Goal: Task Accomplishment & Management: Use online tool/utility

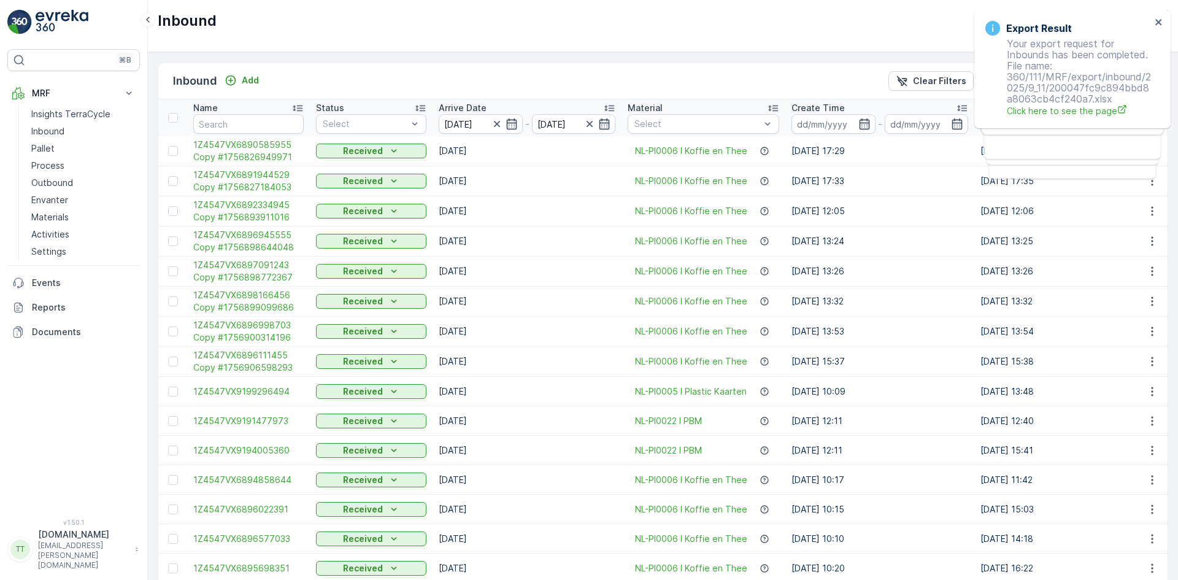
scroll to position [0, 1012]
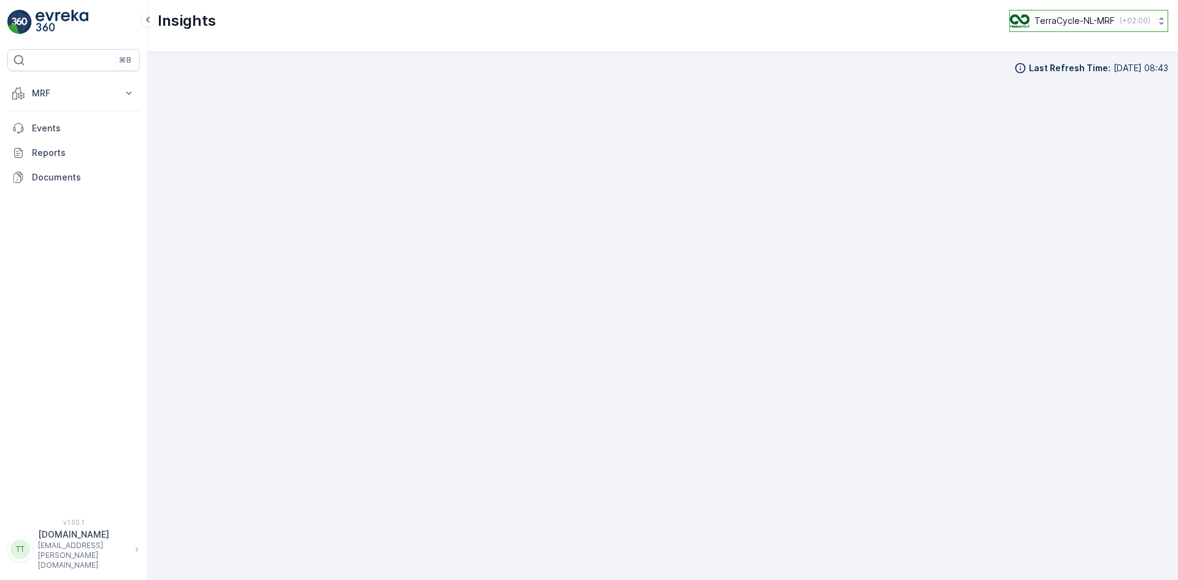
click at [1043, 14] on div "TerraCycle-NL-MRF ( +02:00 )" at bounding box center [1080, 20] width 141 height 13
type input "ie"
click at [1041, 81] on span "TerraCycle-IE" at bounding box center [1086, 75] width 136 height 12
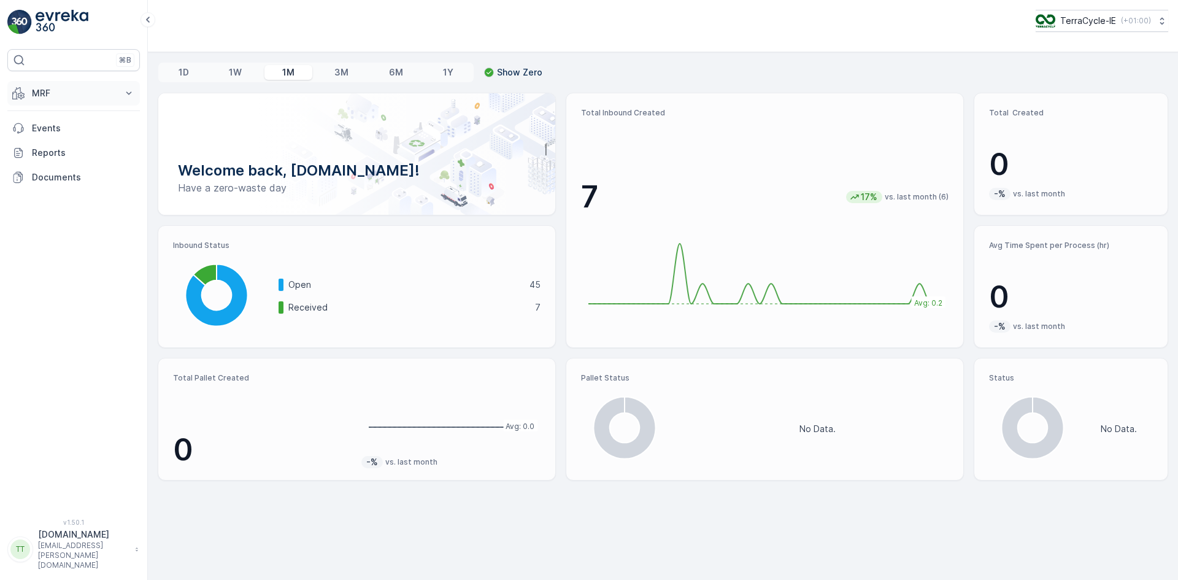
click at [38, 91] on p "MRF" at bounding box center [73, 93] width 83 height 12
click at [63, 301] on p "Reports" at bounding box center [83, 307] width 103 height 12
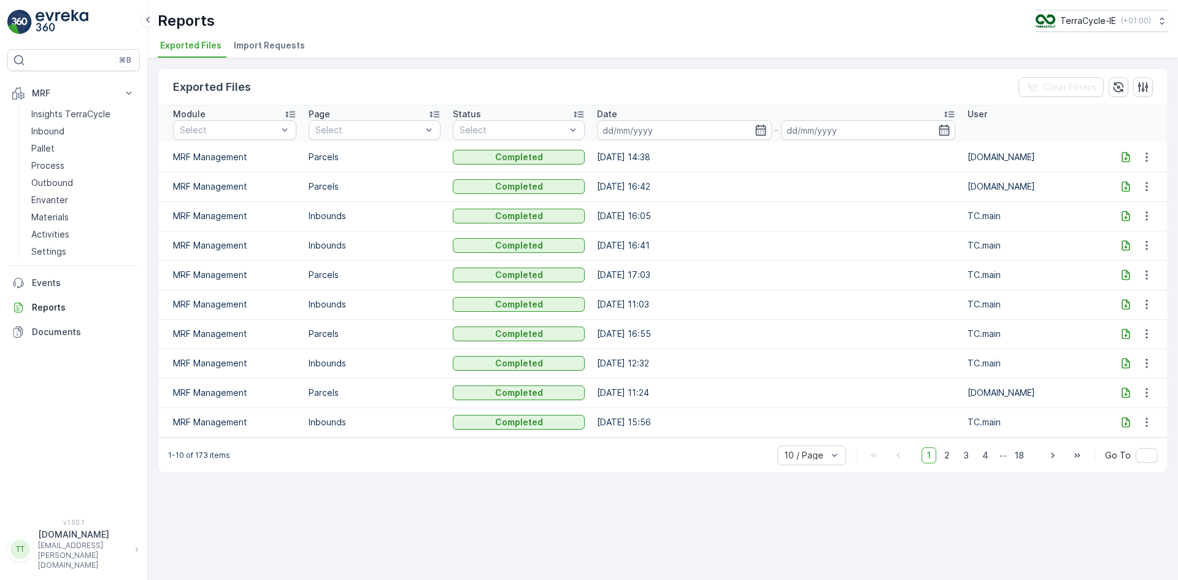
click at [264, 45] on span "Import Requests" at bounding box center [269, 45] width 71 height 12
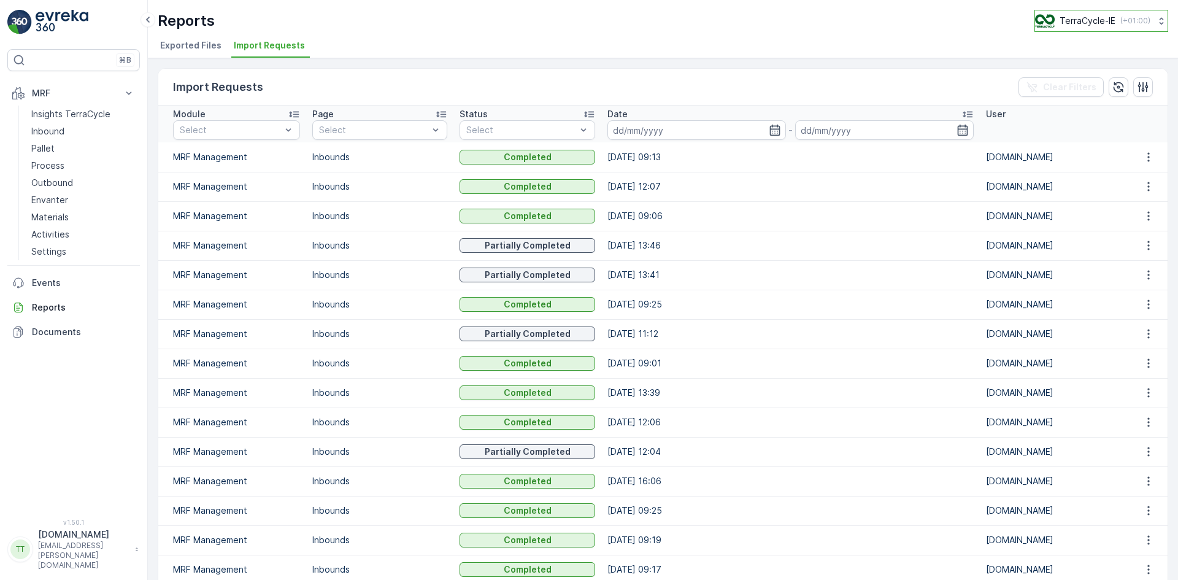
click at [1074, 13] on button "TerraCycle-IE ( +01:00 )" at bounding box center [1102, 21] width 134 height 22
type input "uk"
click at [1087, 118] on span "TerraCycle-UK02-Econpro" at bounding box center [1107, 124] width 128 height 12
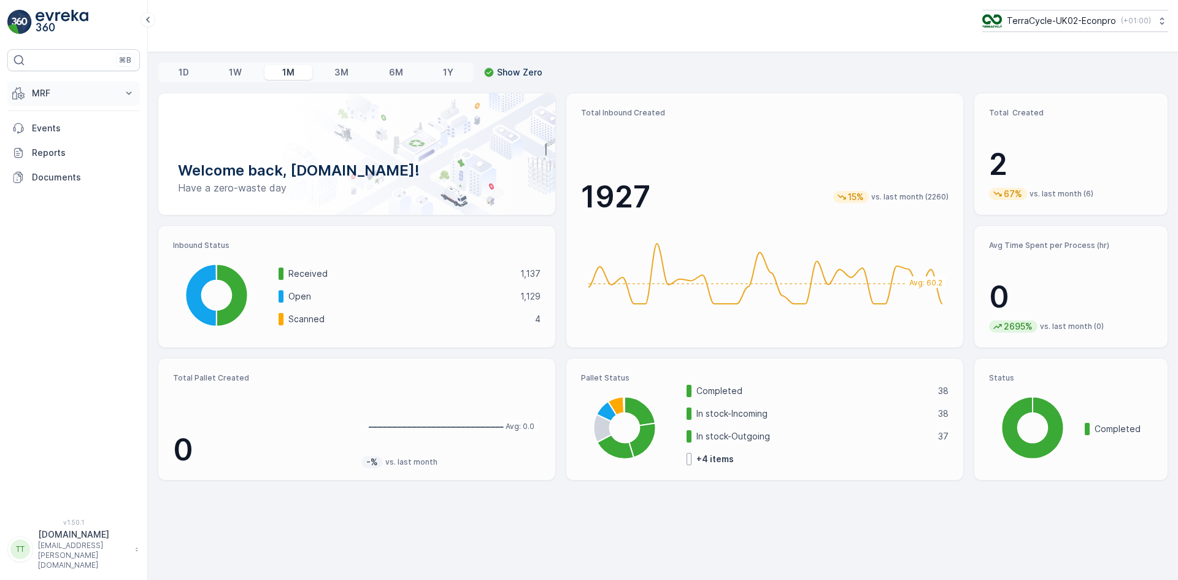
click at [53, 89] on p "MRF" at bounding box center [73, 93] width 83 height 12
click at [52, 132] on p "Inbound" at bounding box center [47, 131] width 33 height 12
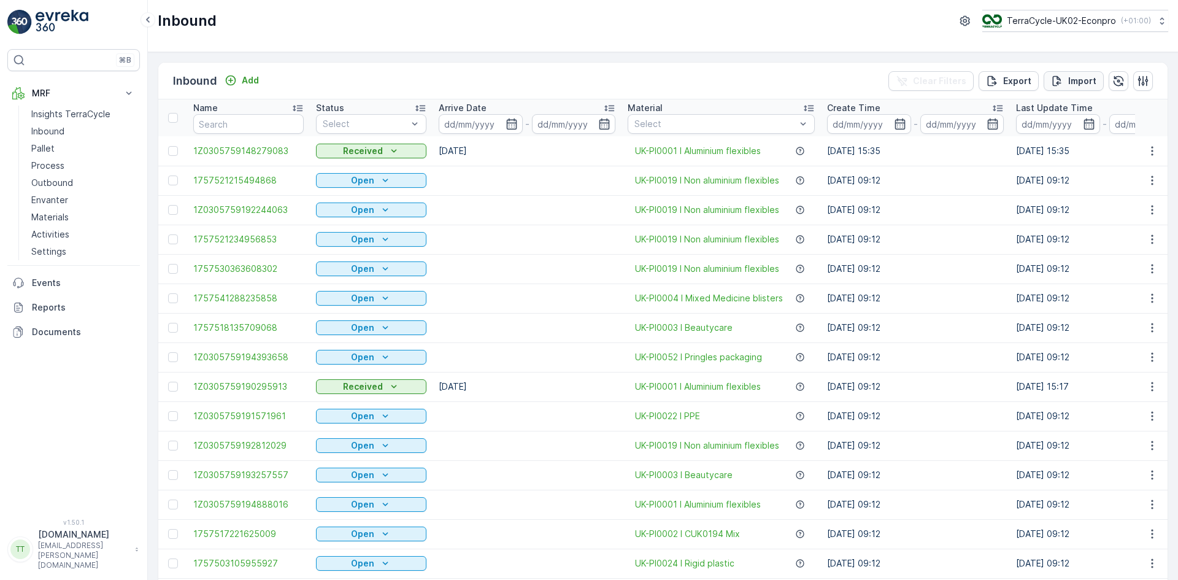
click at [1084, 76] on p "Import" at bounding box center [1082, 81] width 28 height 12
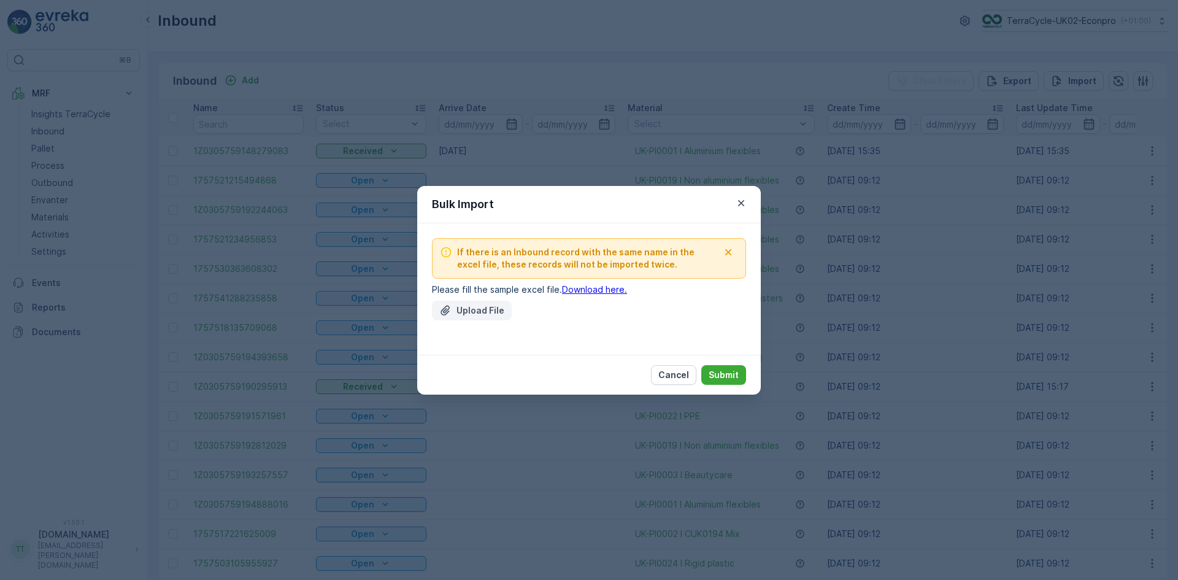
click at [489, 304] on p "Upload File" at bounding box center [481, 310] width 48 height 12
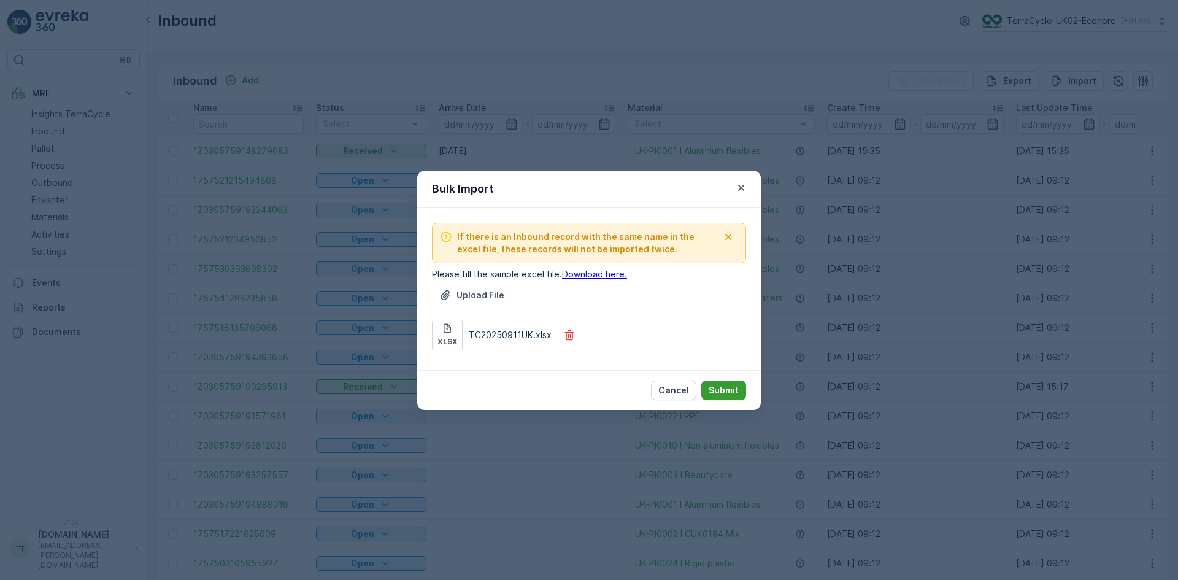
click at [733, 387] on p "Submit" at bounding box center [724, 390] width 30 height 12
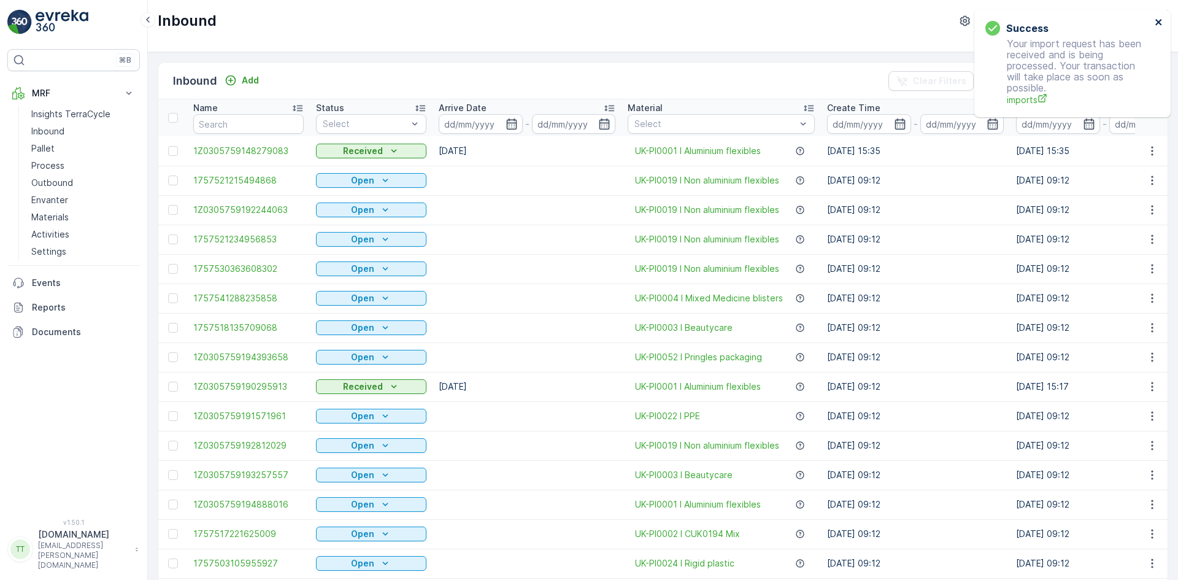
click at [1159, 21] on icon "close" at bounding box center [1158, 22] width 6 height 6
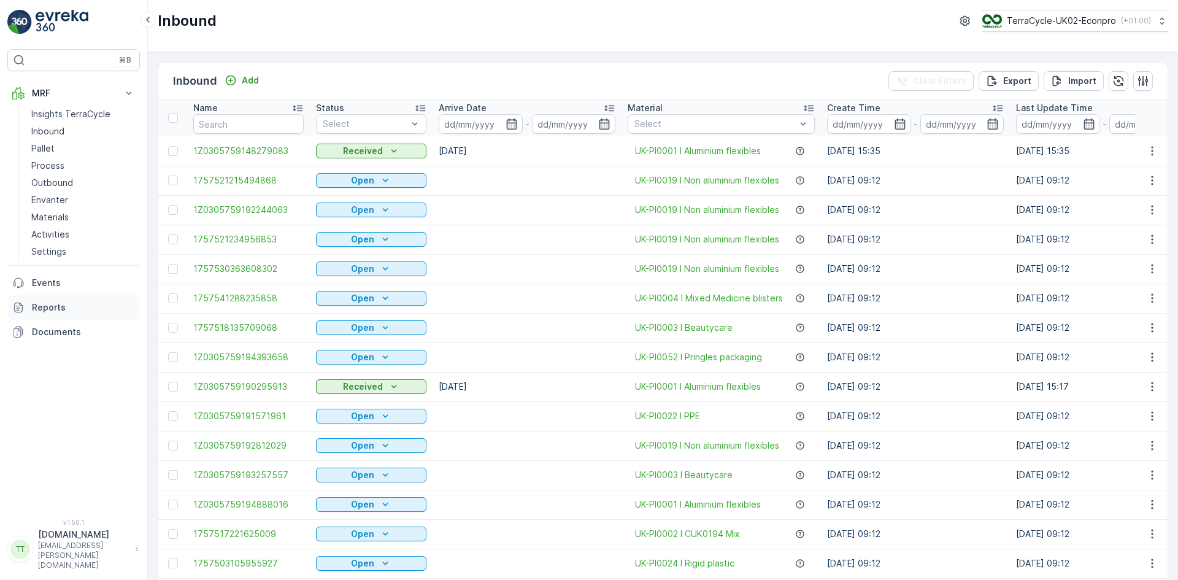
click at [53, 308] on p "Reports" at bounding box center [83, 307] width 103 height 12
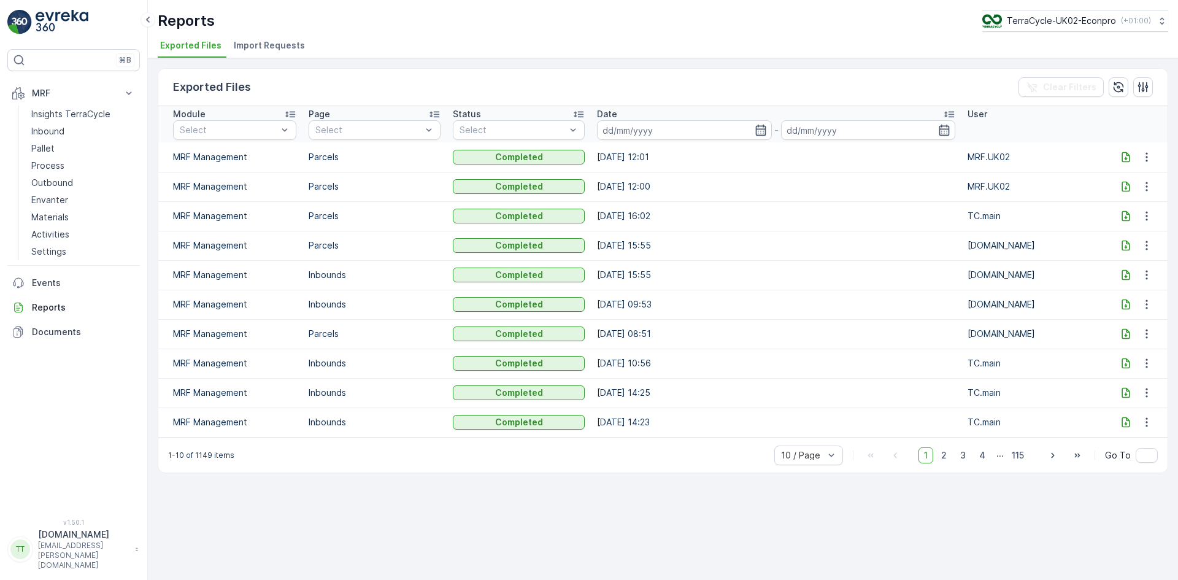
click at [283, 42] on span "Import Requests" at bounding box center [269, 45] width 71 height 12
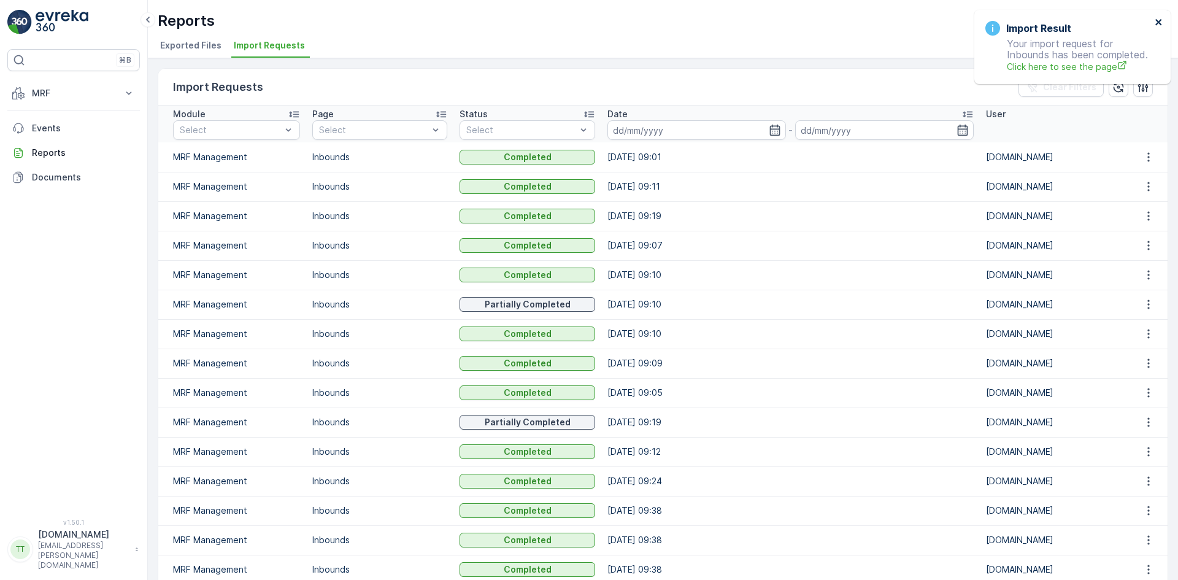
click at [1158, 23] on icon "close" at bounding box center [1158, 22] width 6 height 6
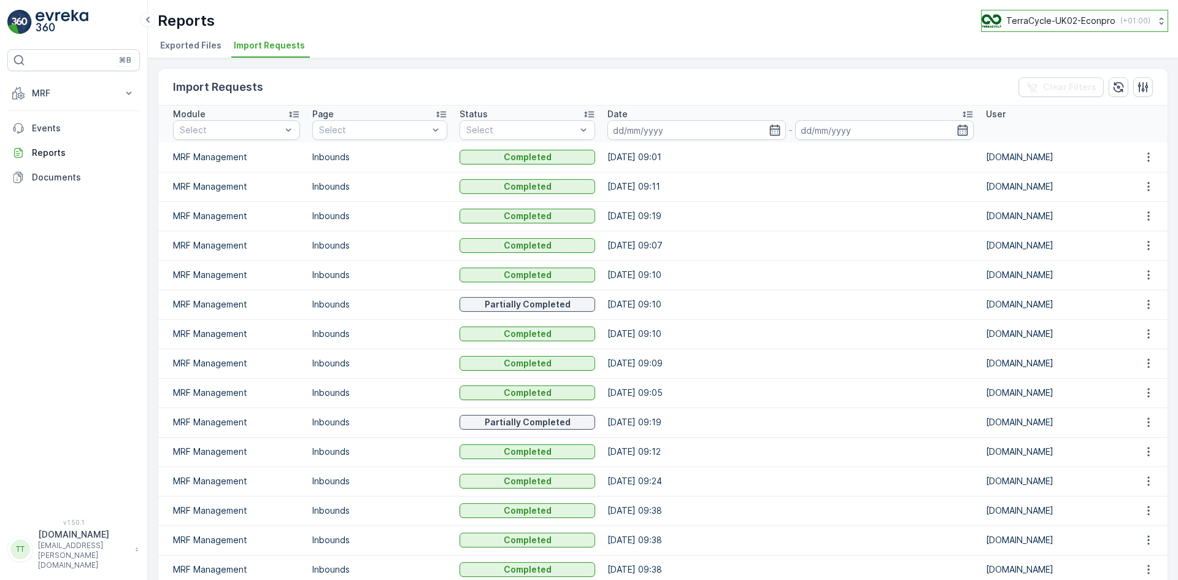
click at [1037, 20] on p "TerraCycle-UK02-Econpro" at bounding box center [1060, 21] width 109 height 12
type input "fr"
click at [1030, 73] on span "TerraCycle- FR02 -MRF" at bounding box center [1058, 75] width 137 height 12
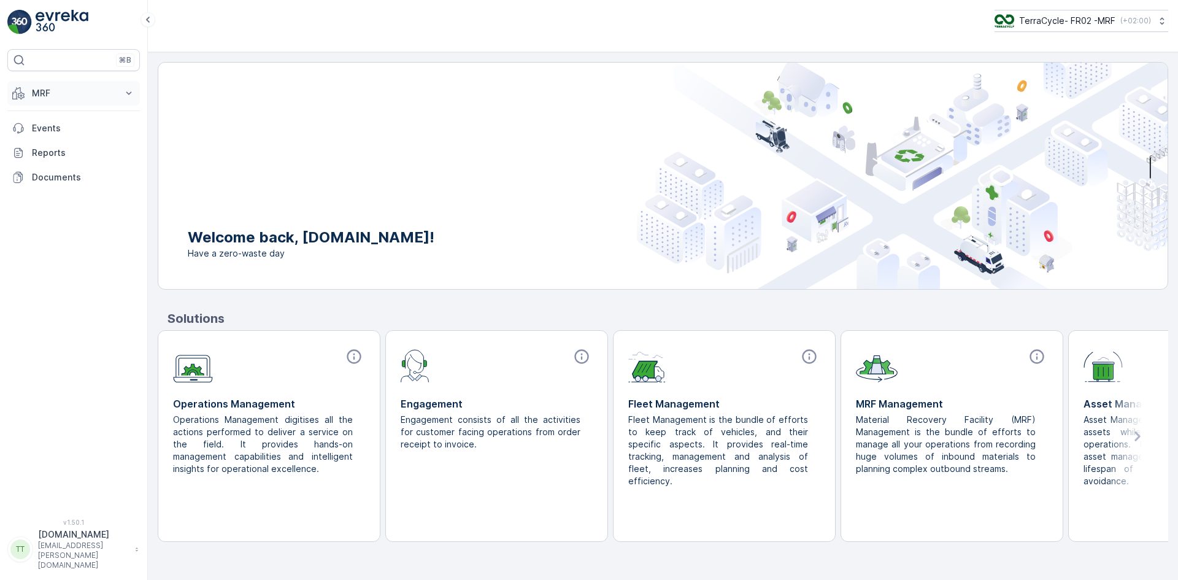
click at [31, 90] on button "MRF" at bounding box center [73, 93] width 133 height 25
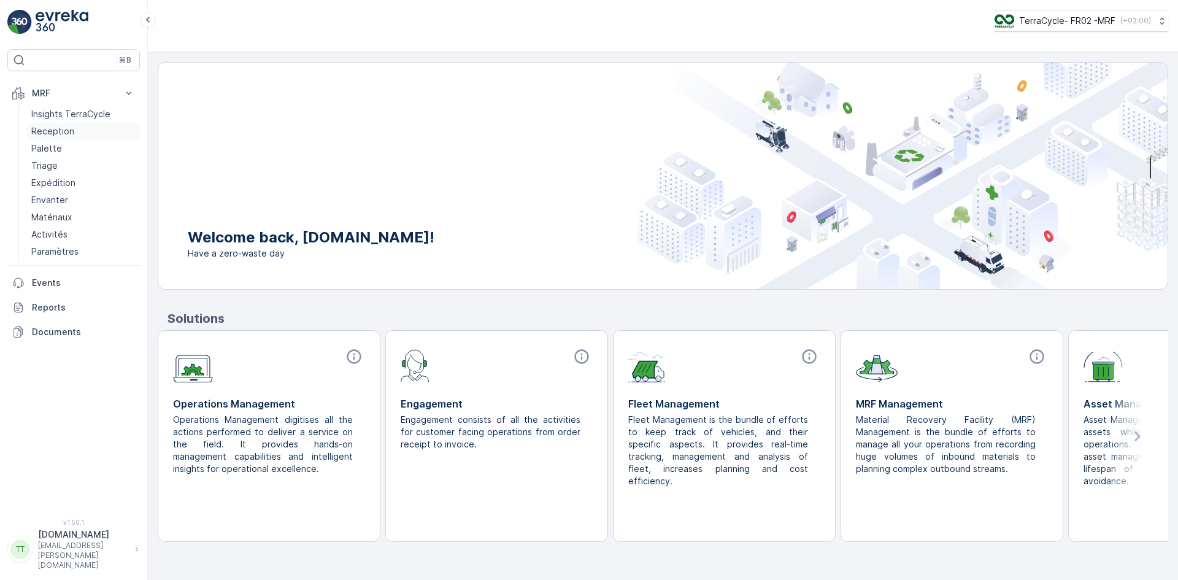
click at [50, 126] on p "Reception" at bounding box center [52, 131] width 43 height 12
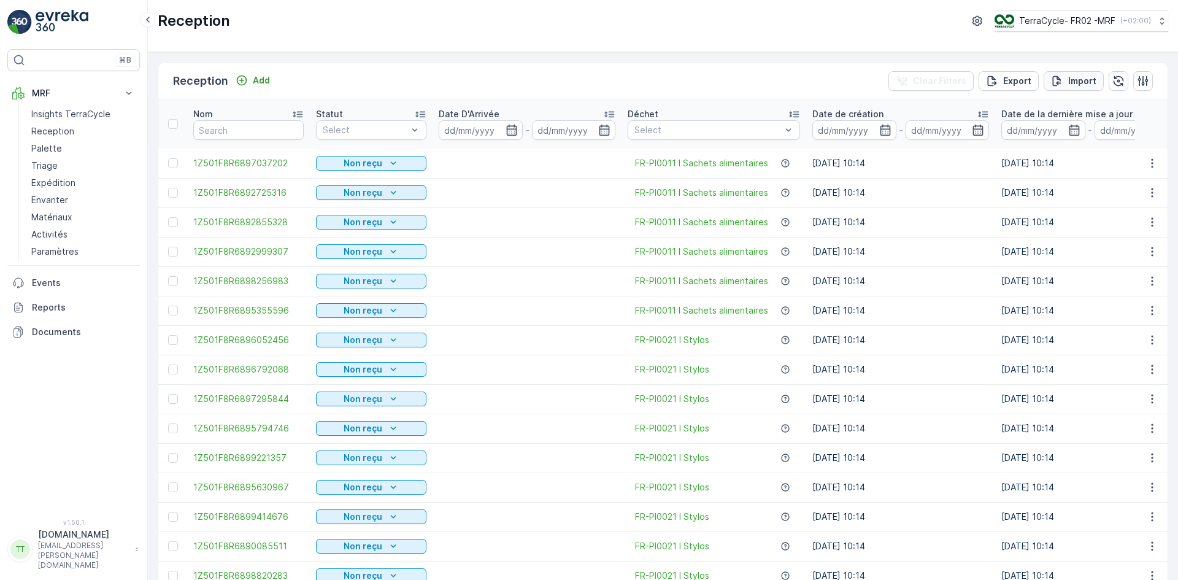
click at [1068, 79] on p "Import" at bounding box center [1082, 81] width 28 height 12
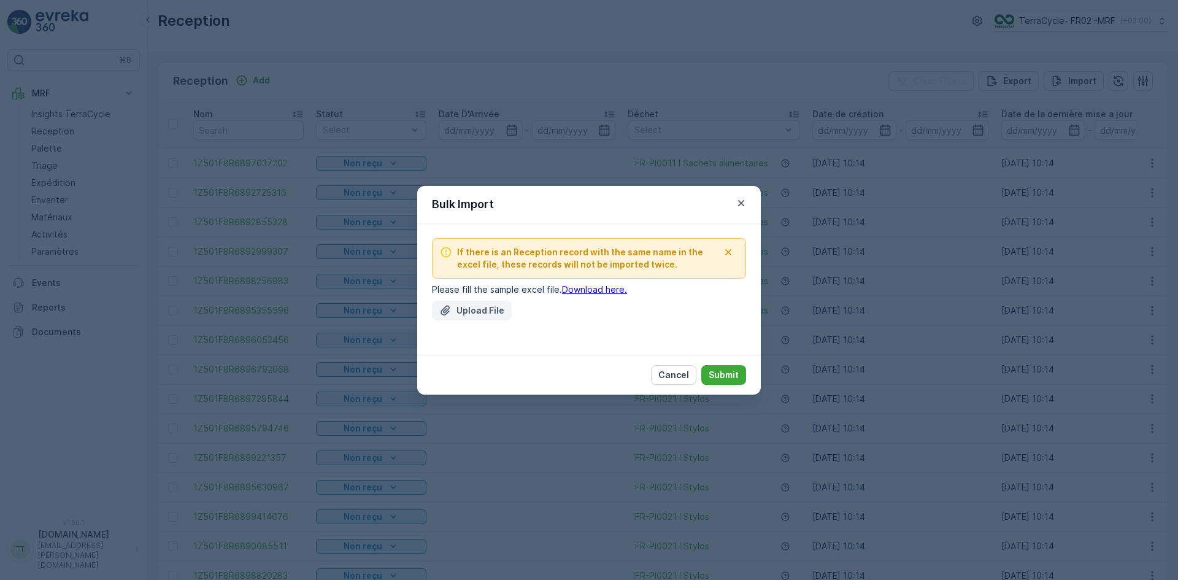
click at [473, 306] on p "Upload File" at bounding box center [481, 310] width 48 height 12
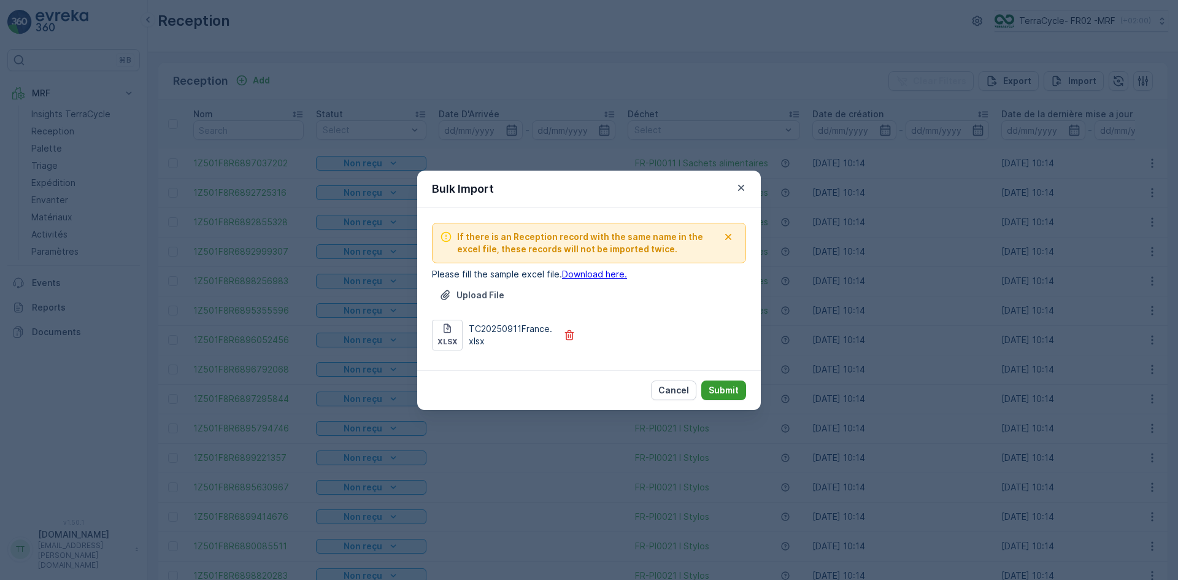
click at [734, 390] on p "Submit" at bounding box center [724, 390] width 30 height 12
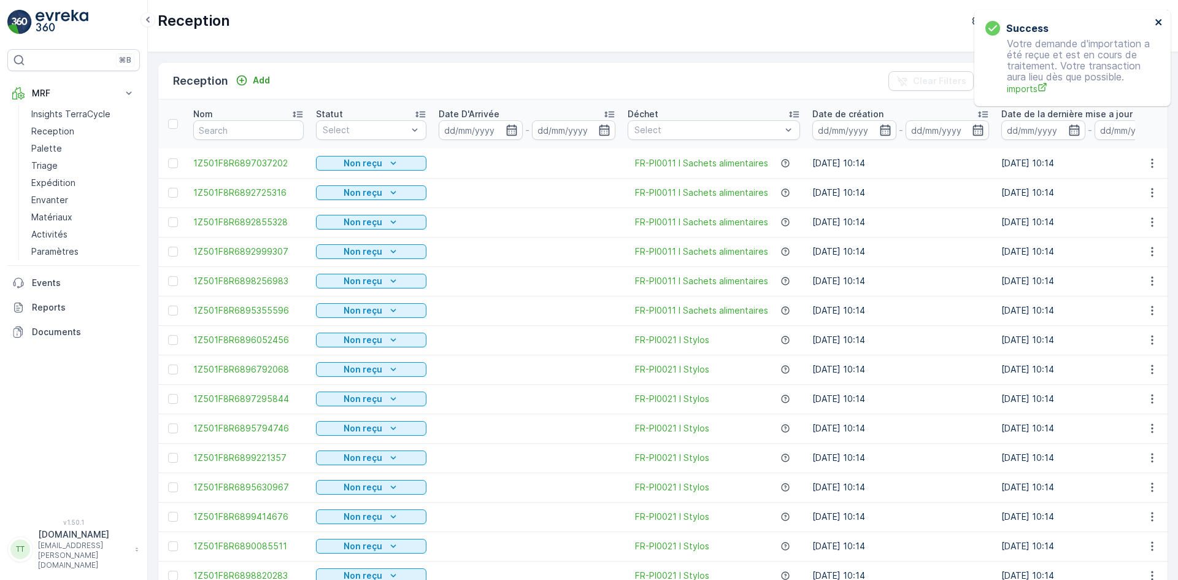
click at [1157, 21] on icon "close" at bounding box center [1158, 22] width 6 height 6
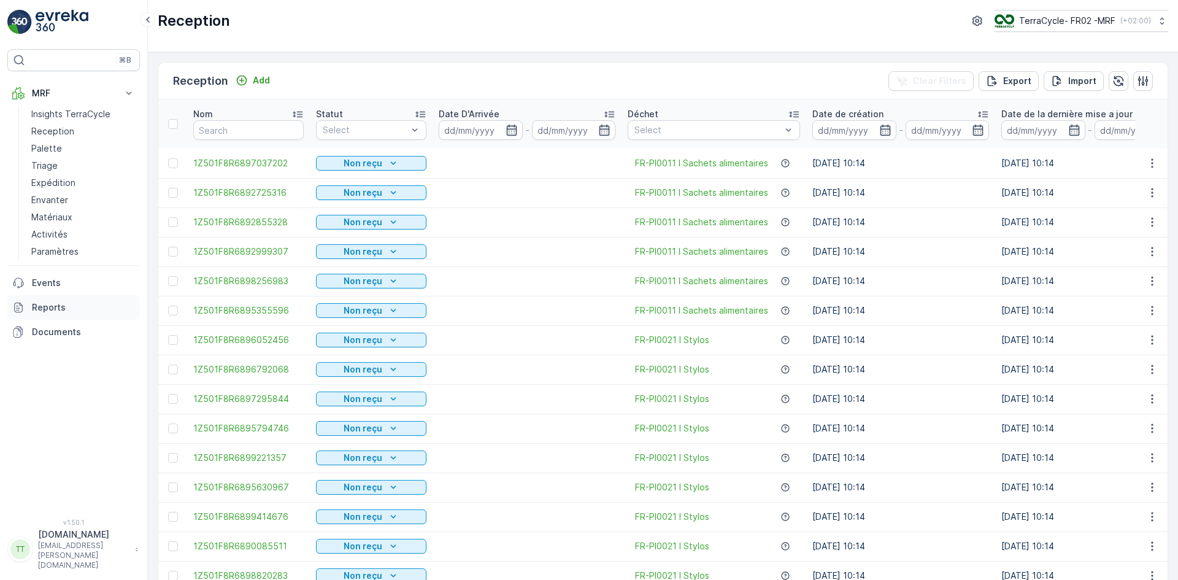
click at [56, 306] on p "Reports" at bounding box center [83, 307] width 103 height 12
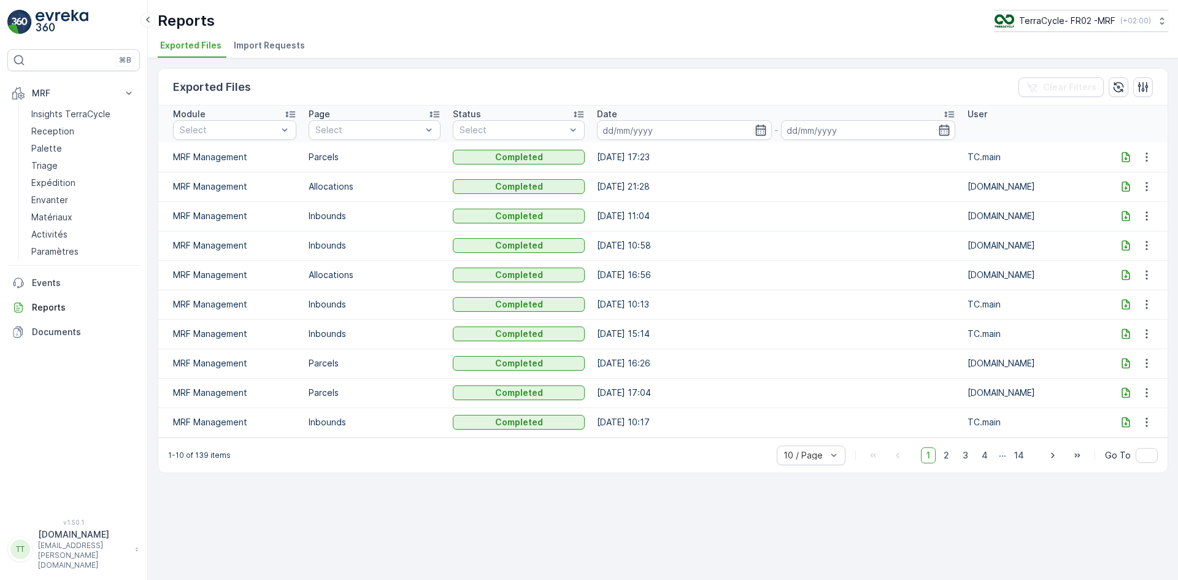
click at [263, 48] on span "Import Requests" at bounding box center [269, 45] width 71 height 12
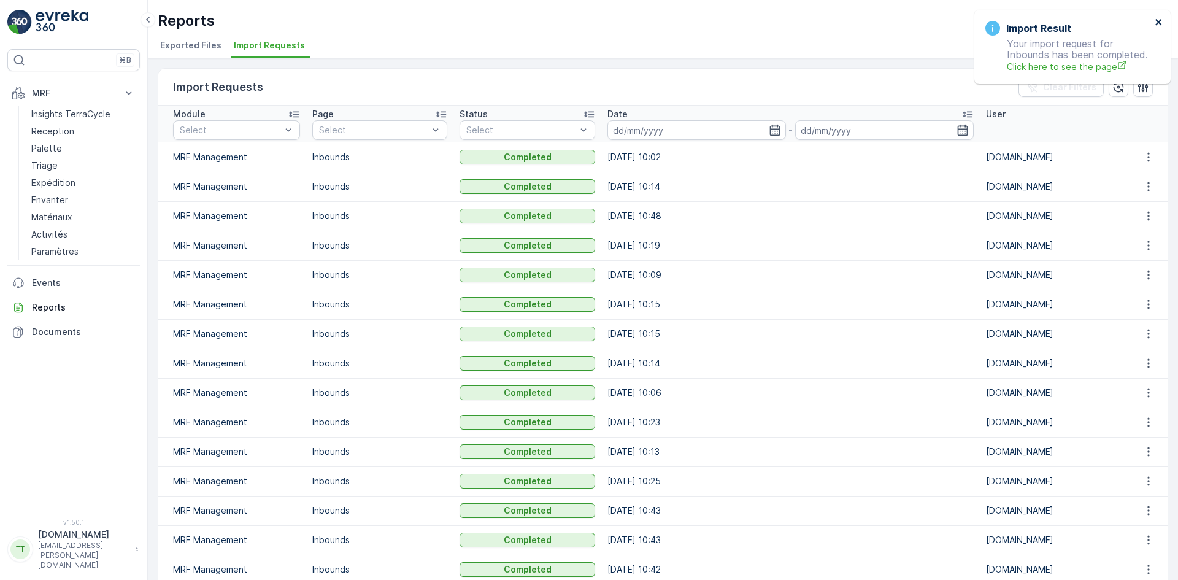
click at [1159, 23] on icon "close" at bounding box center [1158, 22] width 6 height 6
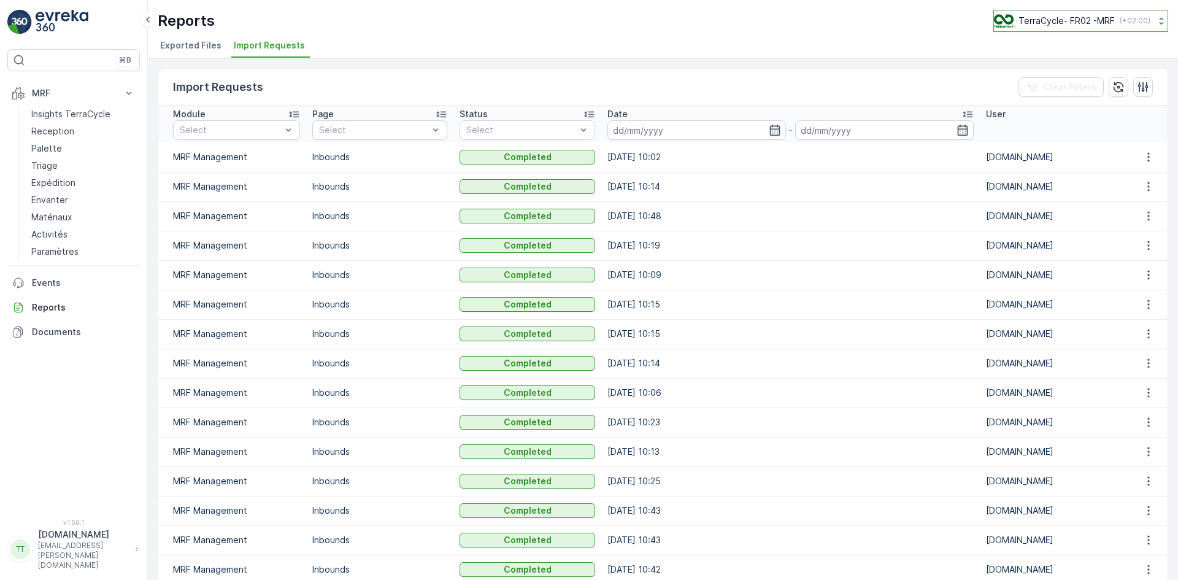
click at [1061, 21] on p "TerraCycle- FR02 -MRF" at bounding box center [1067, 21] width 96 height 12
type input "nl"
click at [1038, 81] on span "TerraCycle-NL-MRF" at bounding box center [1070, 75] width 137 height 12
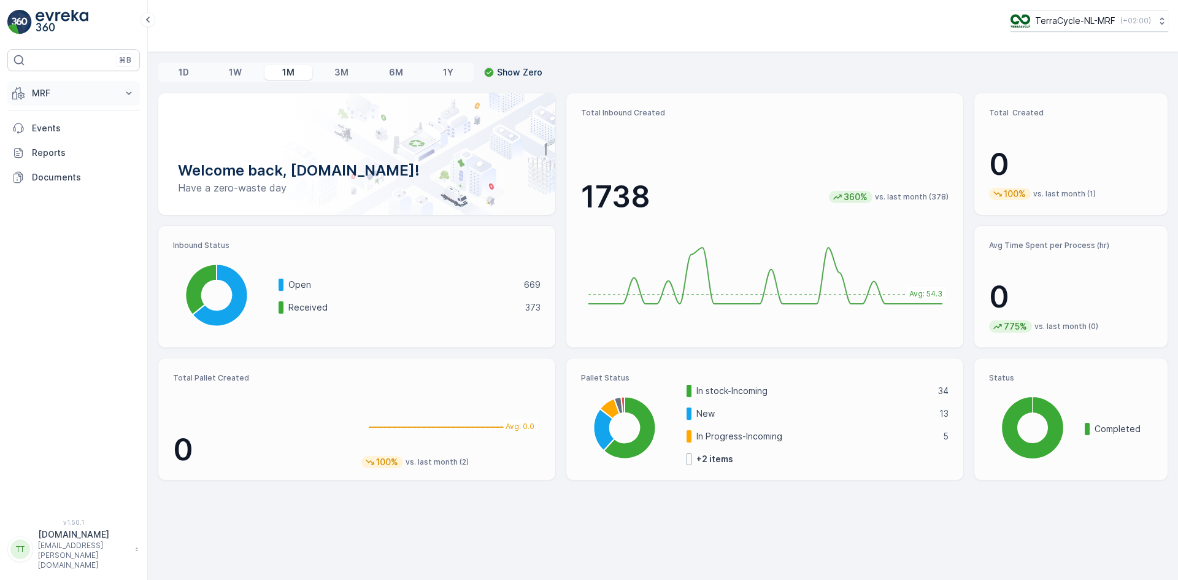
click at [63, 89] on p "MRF" at bounding box center [73, 93] width 83 height 12
click at [55, 131] on p "Inbound" at bounding box center [47, 131] width 33 height 12
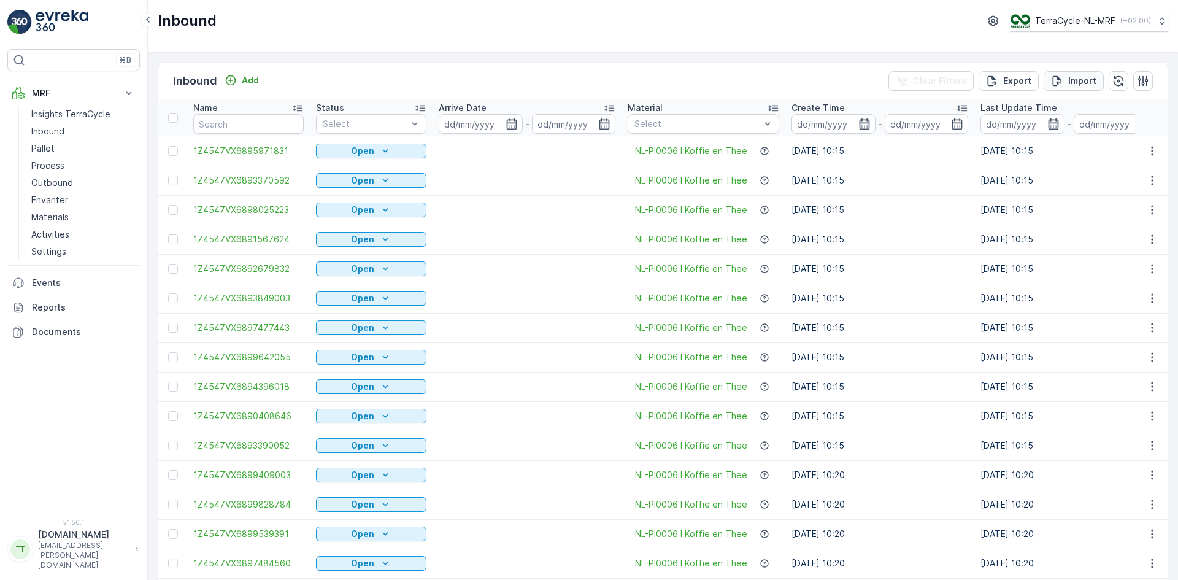
click at [1070, 82] on p "Import" at bounding box center [1082, 81] width 28 height 12
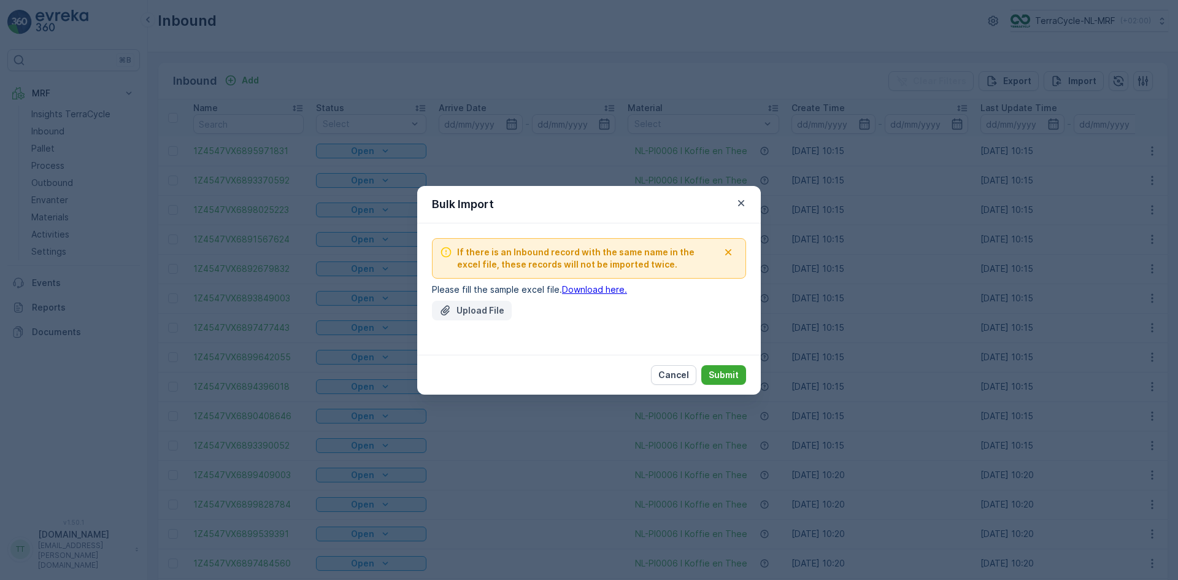
click at [470, 304] on p "Upload File" at bounding box center [481, 310] width 48 height 12
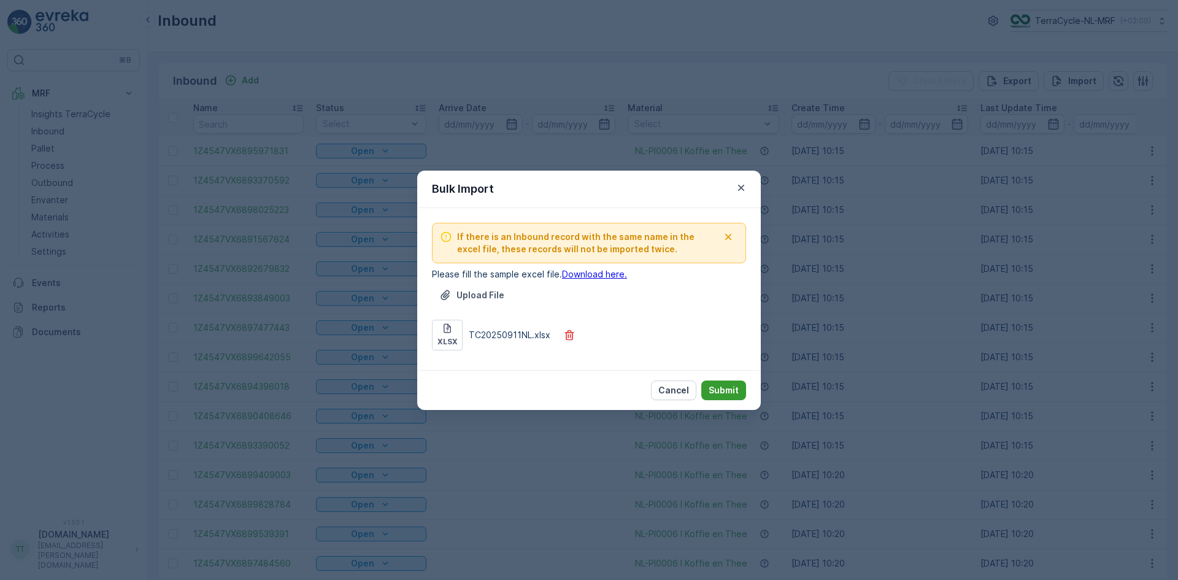
click at [725, 390] on p "Submit" at bounding box center [724, 390] width 30 height 12
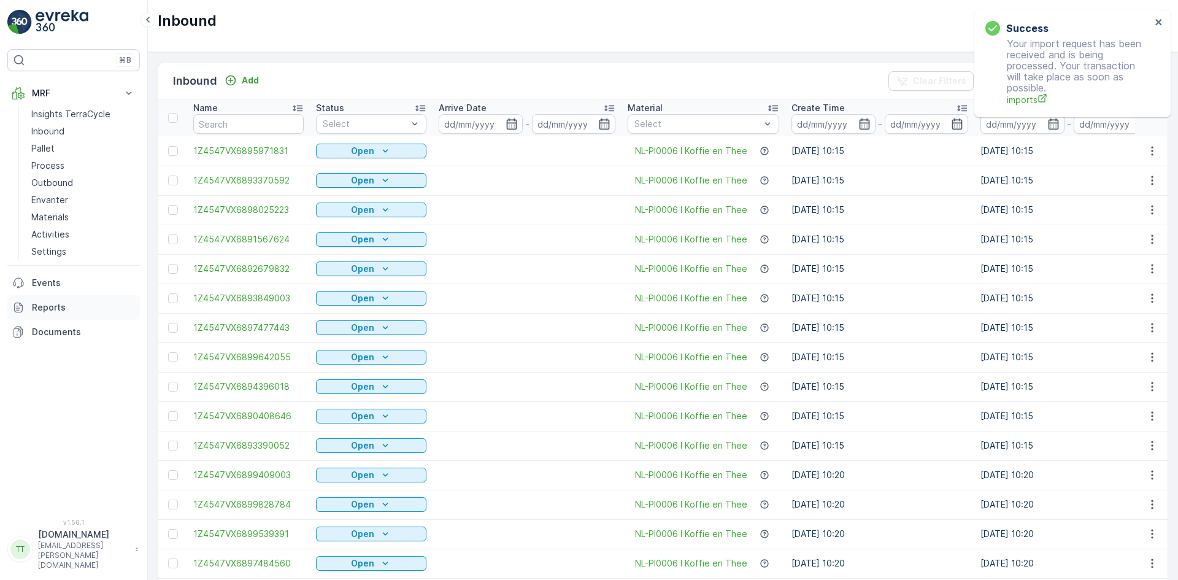
click at [36, 304] on p "Reports" at bounding box center [83, 307] width 103 height 12
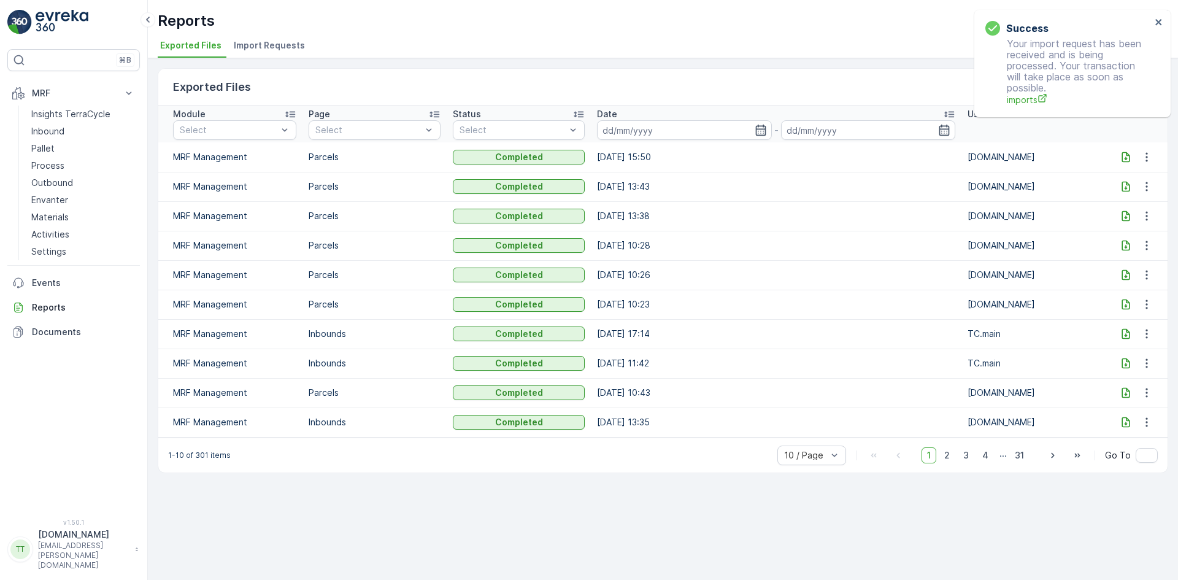
click at [287, 40] on span "Import Requests" at bounding box center [269, 45] width 71 height 12
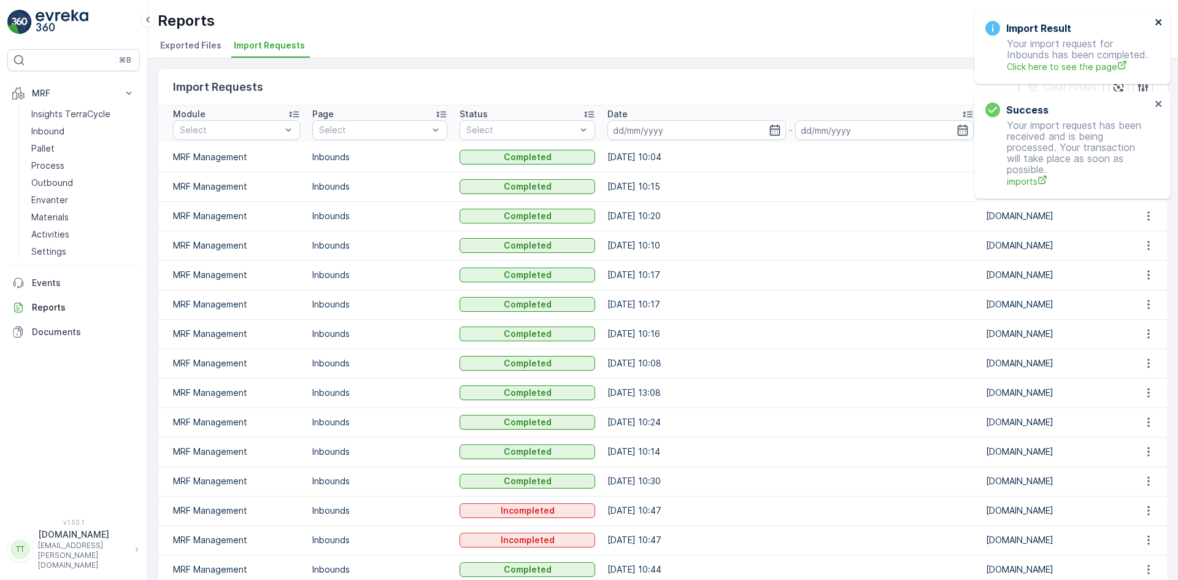
click at [1157, 21] on icon "close" at bounding box center [1159, 22] width 9 height 10
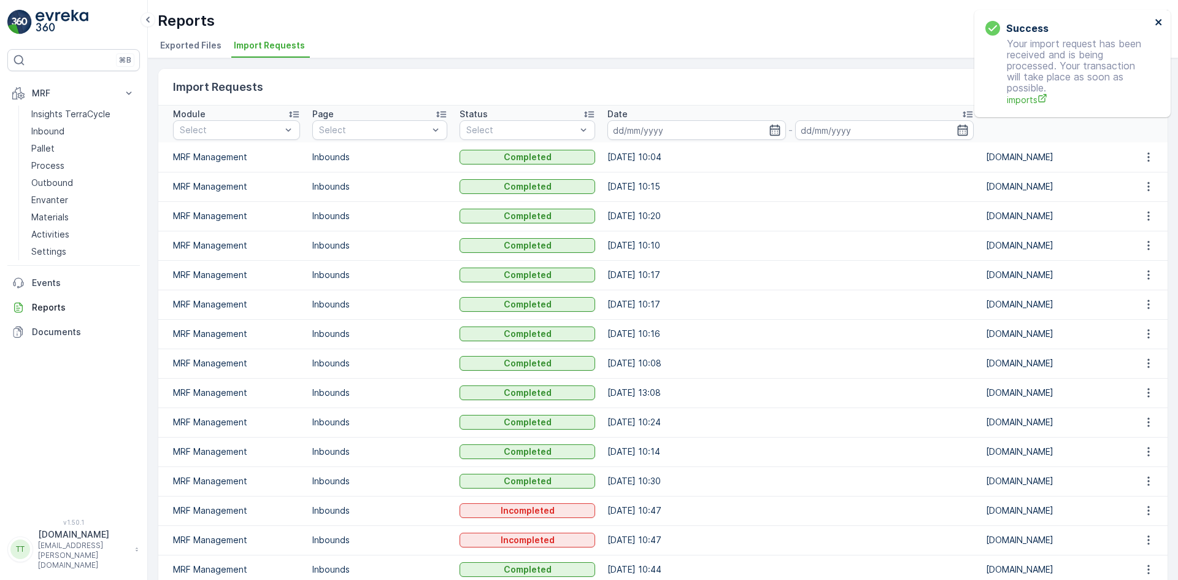
click at [1157, 21] on icon "close" at bounding box center [1159, 22] width 9 height 10
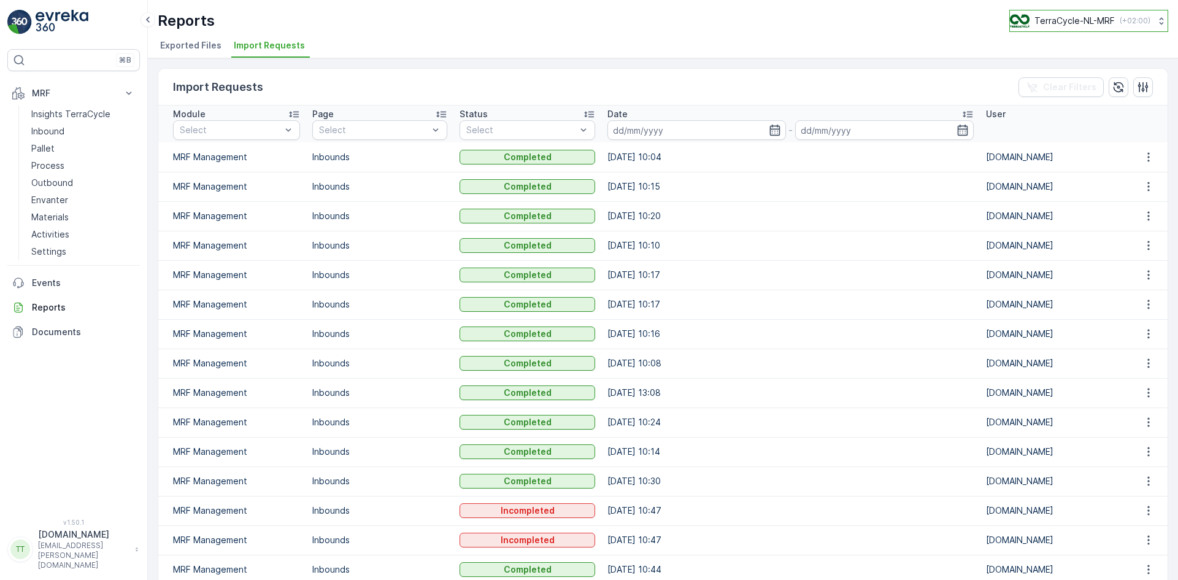
click at [1085, 18] on p "TerraCycle-NL-MRF" at bounding box center [1075, 21] width 80 height 12
type input "nz"
click at [1076, 72] on span "TerraCycle-NZ01-TripleP" at bounding box center [1069, 75] width 102 height 12
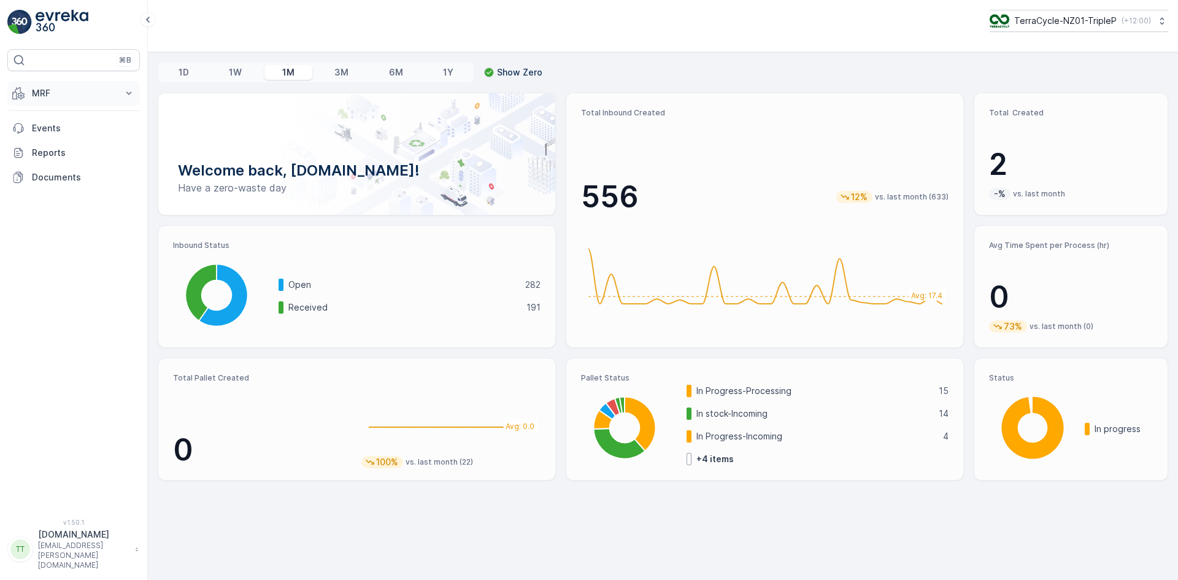
click at [60, 93] on p "MRF" at bounding box center [73, 93] width 83 height 12
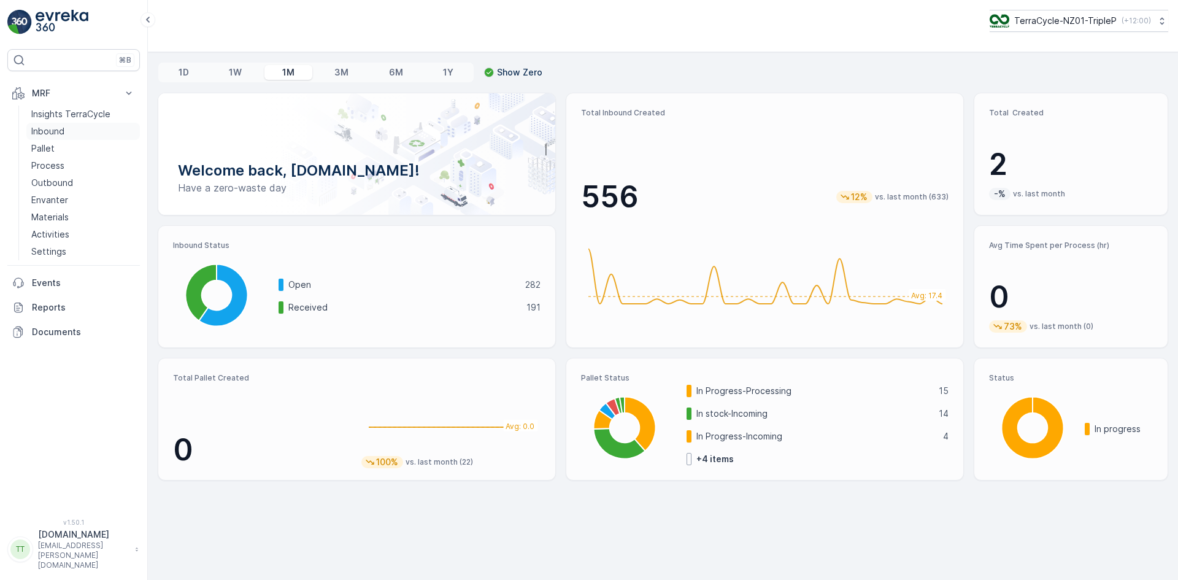
click at [61, 133] on p "Inbound" at bounding box center [47, 131] width 33 height 12
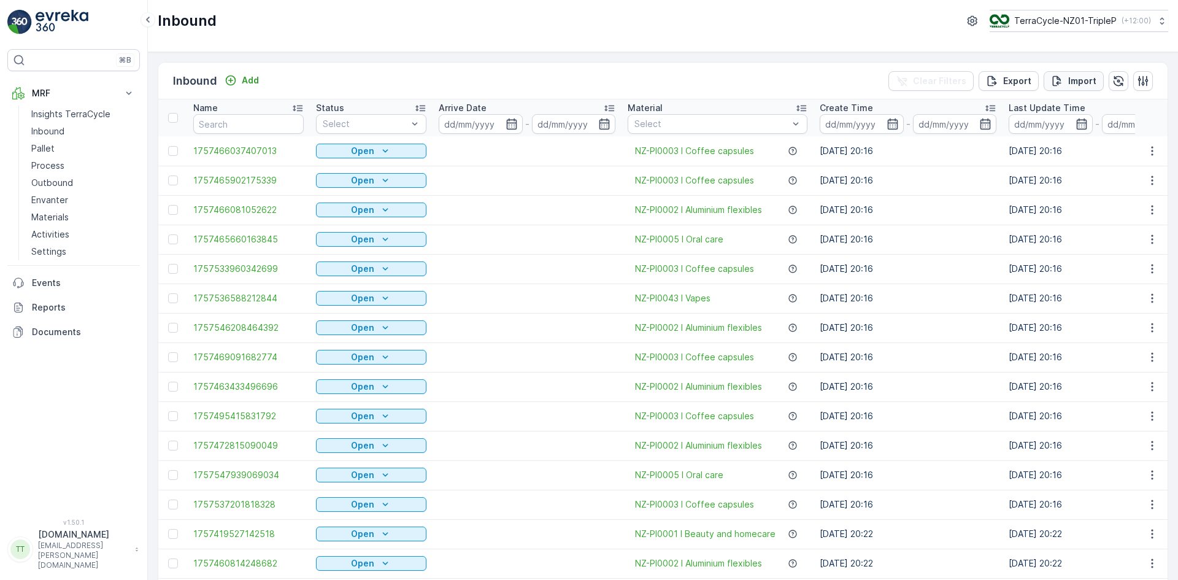
click at [1070, 79] on p "Import" at bounding box center [1082, 81] width 28 height 12
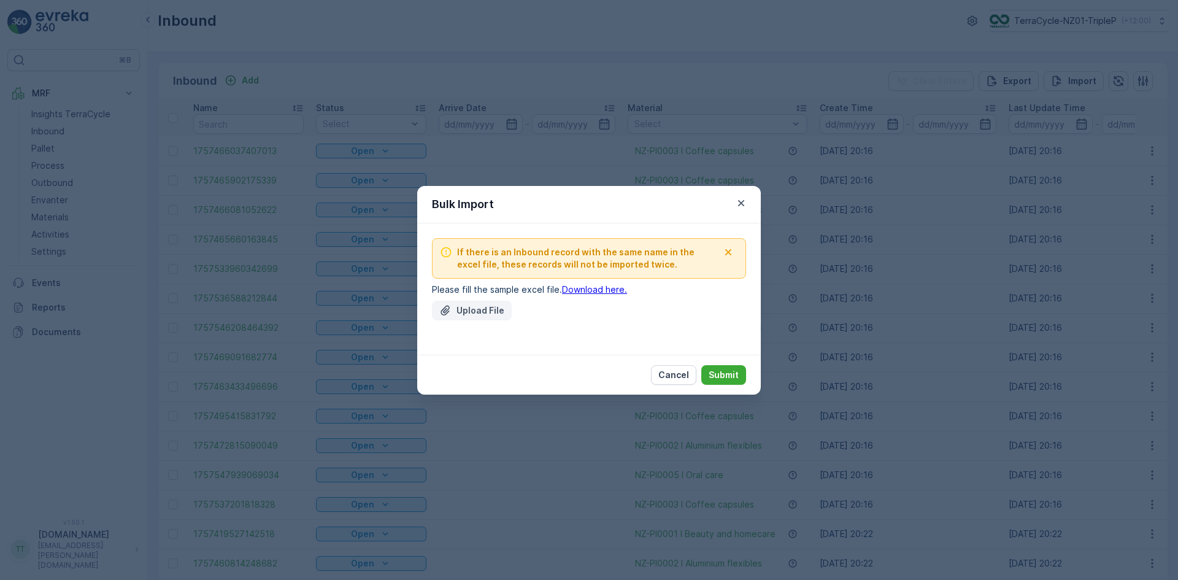
click at [479, 306] on p "Upload File" at bounding box center [481, 310] width 48 height 12
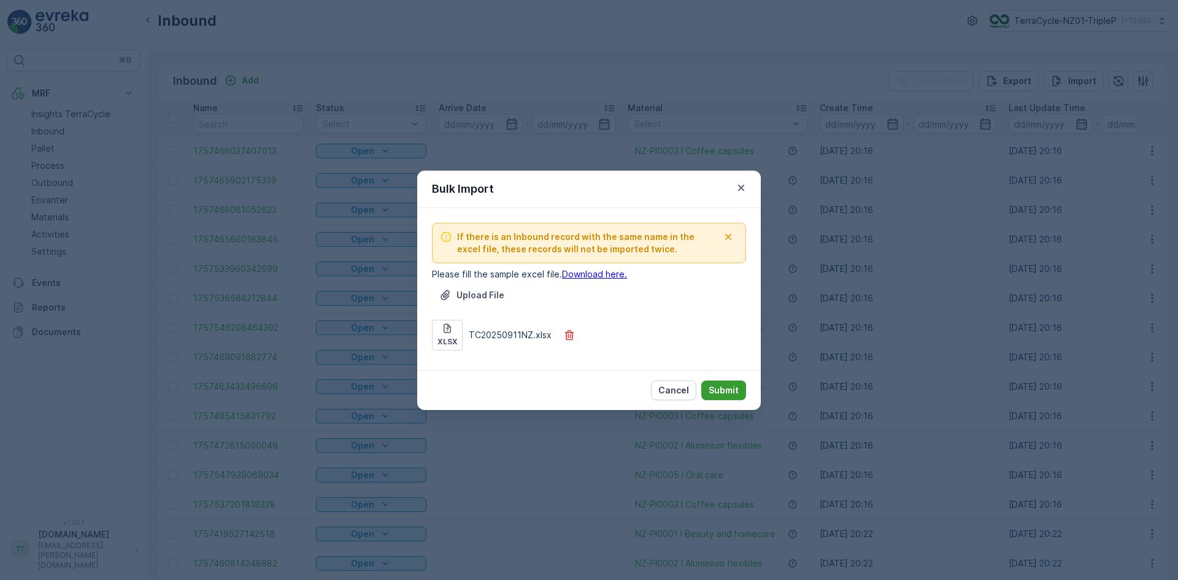
click at [730, 388] on p "Submit" at bounding box center [724, 390] width 30 height 12
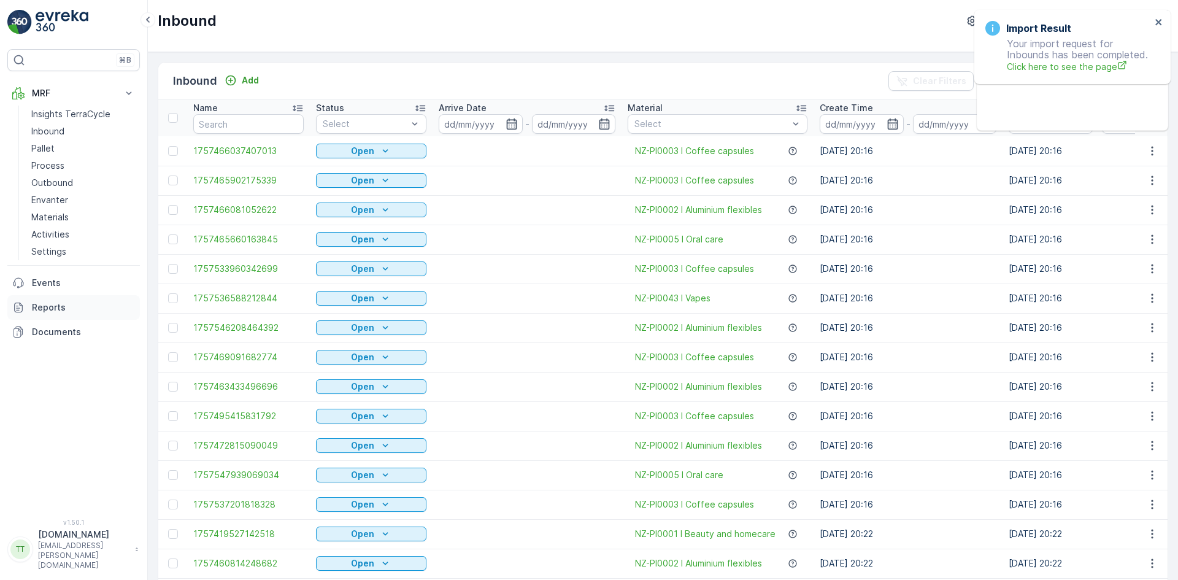
click at [62, 306] on p "Reports" at bounding box center [83, 307] width 103 height 12
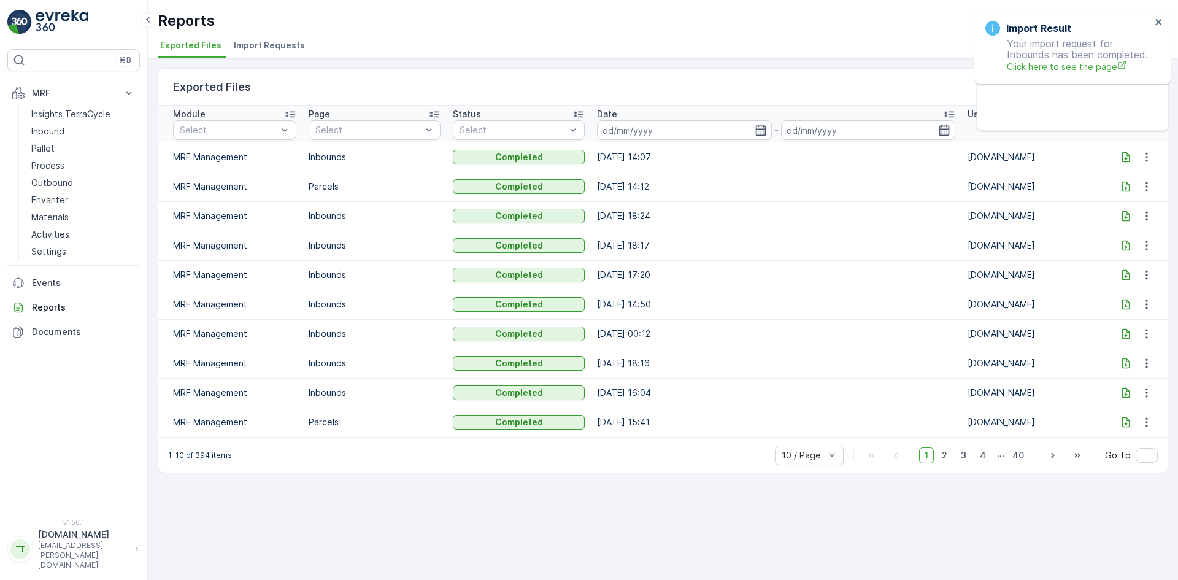
click at [266, 44] on span "Import Requests" at bounding box center [269, 45] width 71 height 12
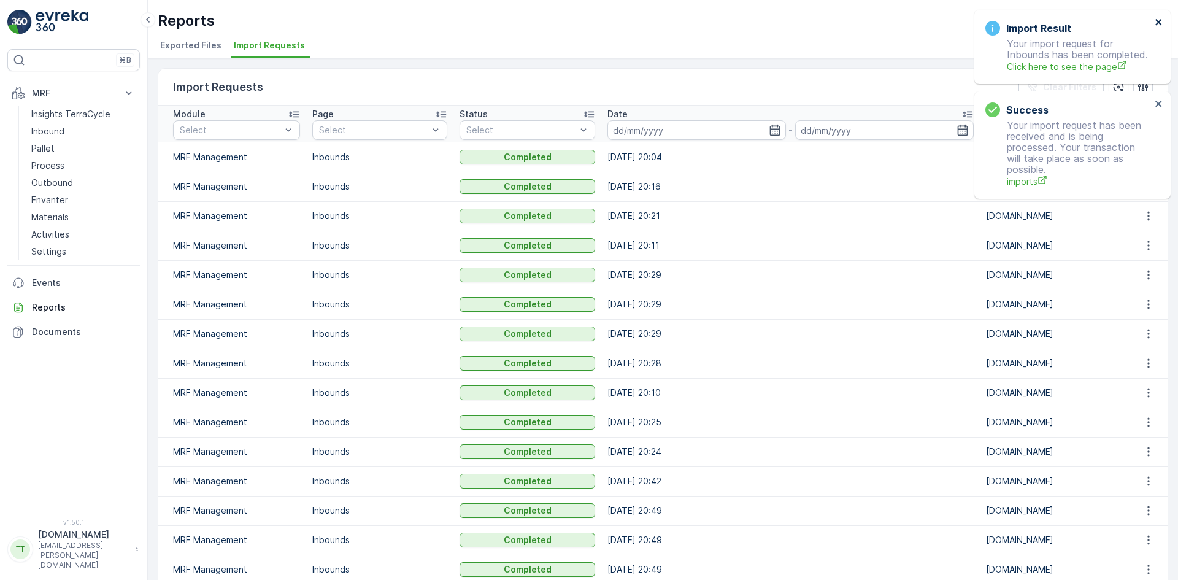
click at [1160, 23] on icon "close" at bounding box center [1158, 22] width 6 height 6
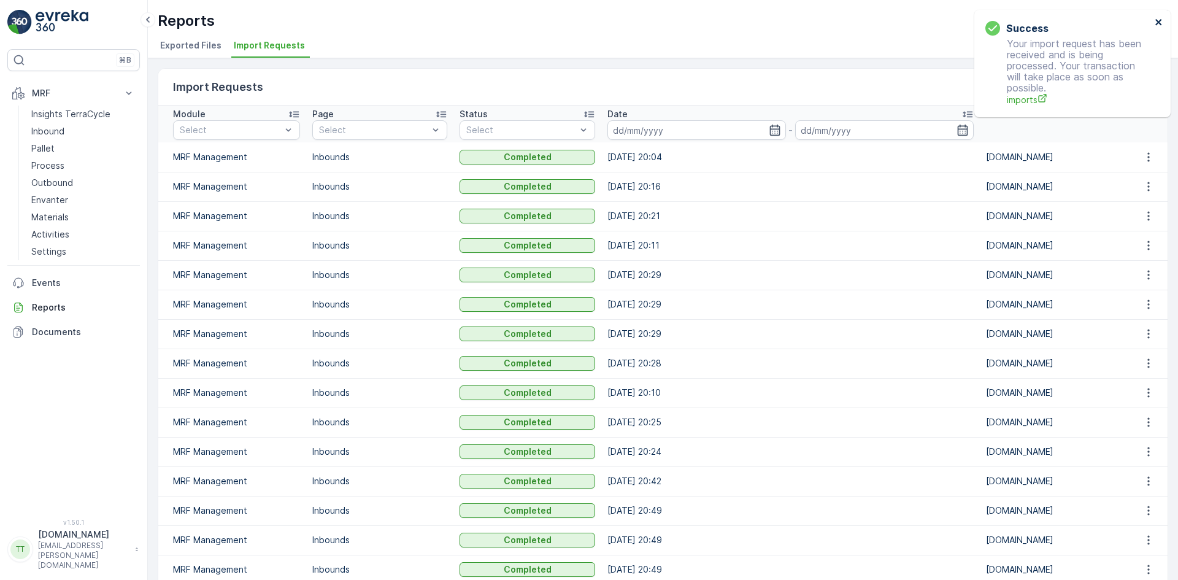
click at [1159, 23] on icon "close" at bounding box center [1158, 22] width 6 height 6
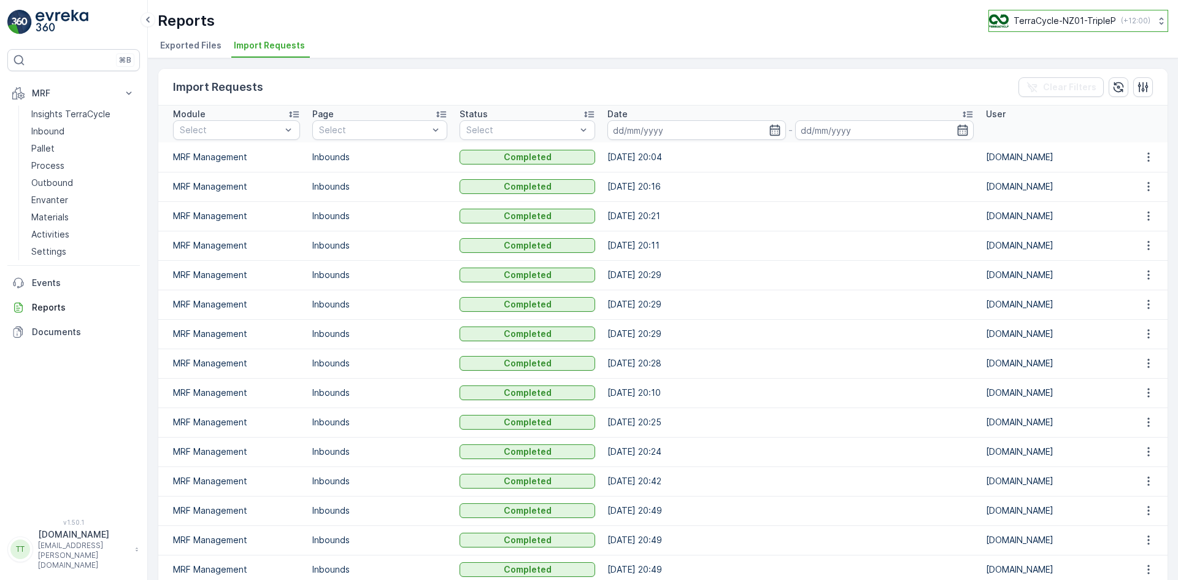
click at [1039, 18] on p "TerraCycle-NZ01-TripleP" at bounding box center [1065, 21] width 102 height 12
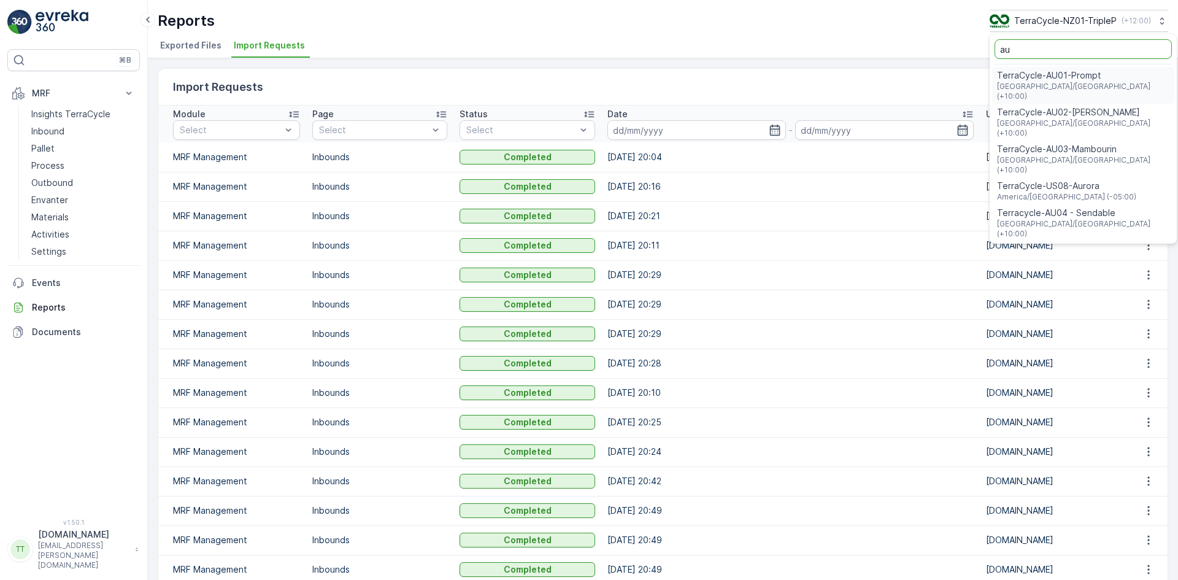
type input "au"
click at [1031, 75] on span "TerraCycle-AU01-Prompt" at bounding box center [1083, 75] width 172 height 12
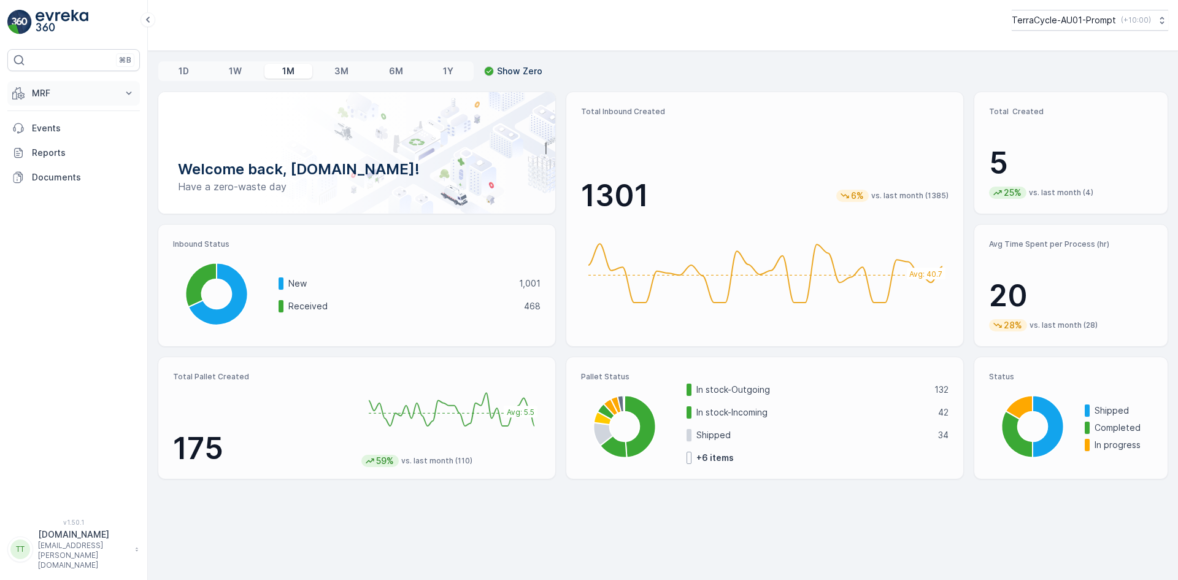
click at [45, 90] on p "MRF" at bounding box center [73, 93] width 83 height 12
click at [48, 129] on p "Inbound" at bounding box center [47, 131] width 33 height 12
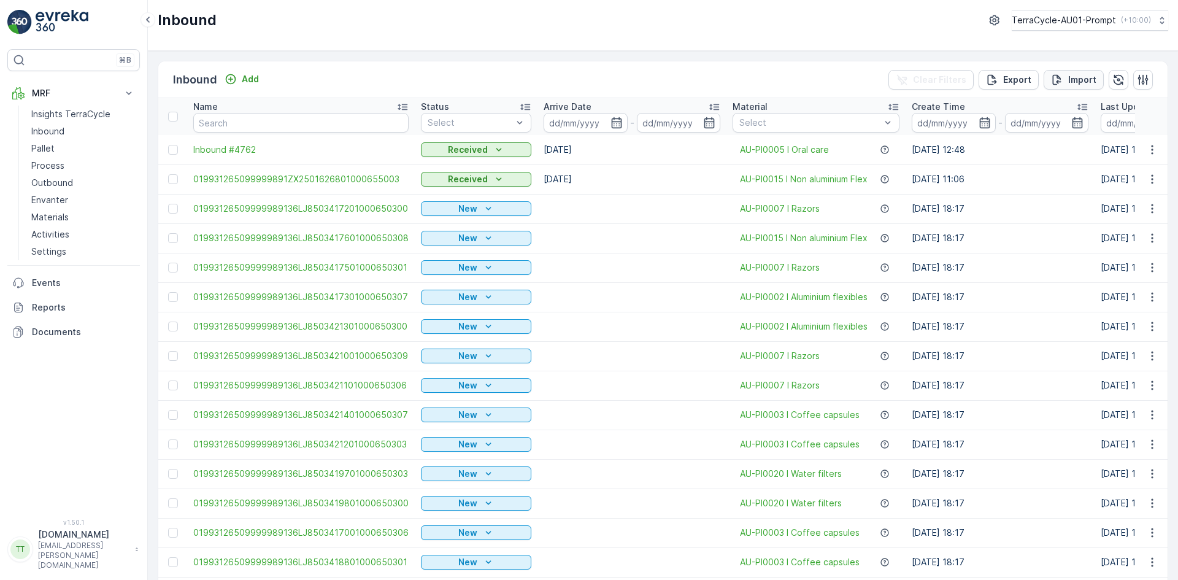
click at [1076, 76] on p "Import" at bounding box center [1082, 80] width 28 height 12
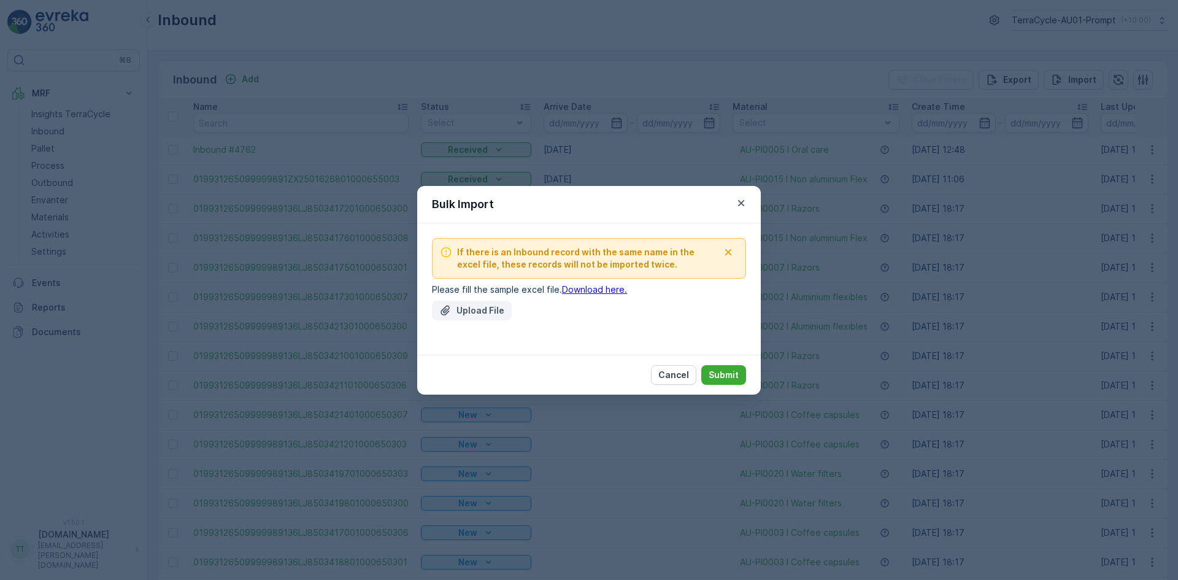
click at [480, 307] on p "Upload File" at bounding box center [481, 310] width 48 height 12
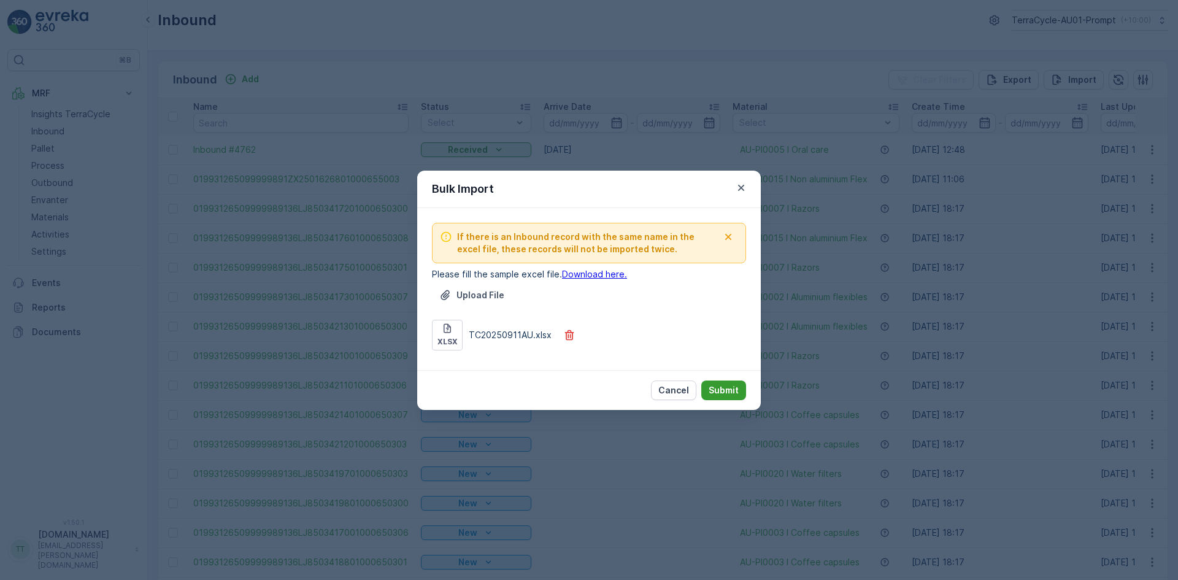
click at [722, 390] on p "Submit" at bounding box center [724, 390] width 30 height 12
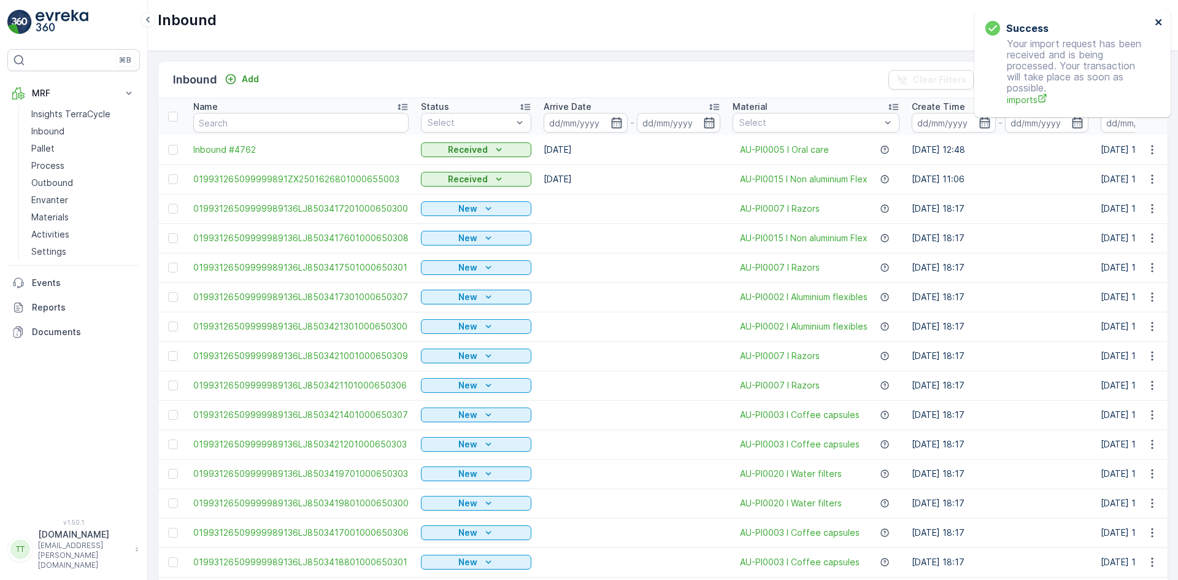
click at [1159, 21] on icon "close" at bounding box center [1158, 22] width 6 height 6
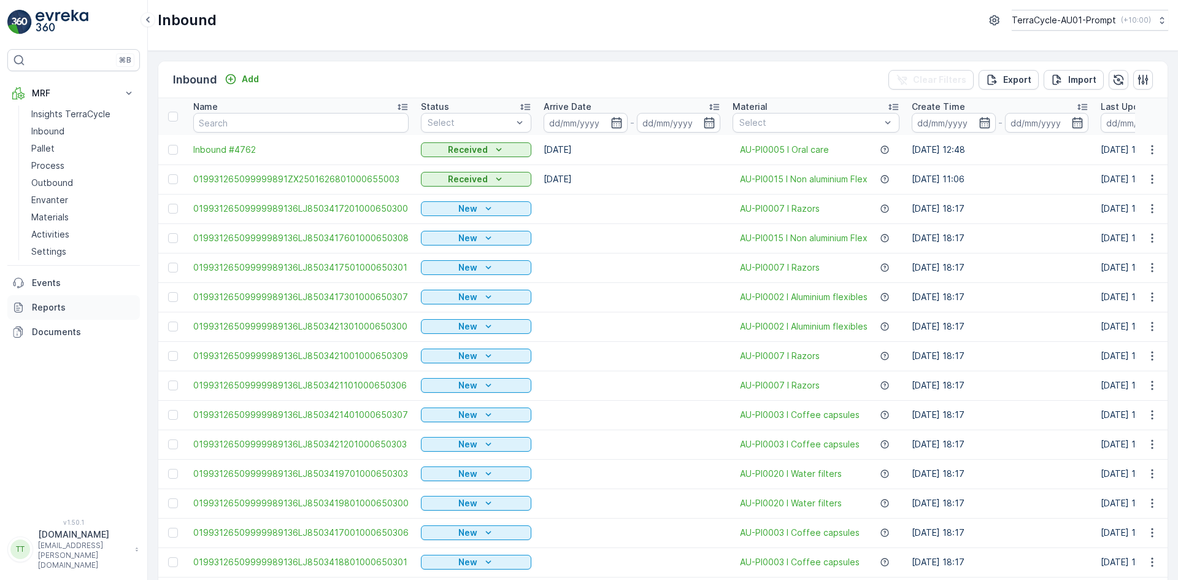
click at [68, 307] on p "Reports" at bounding box center [83, 307] width 103 height 12
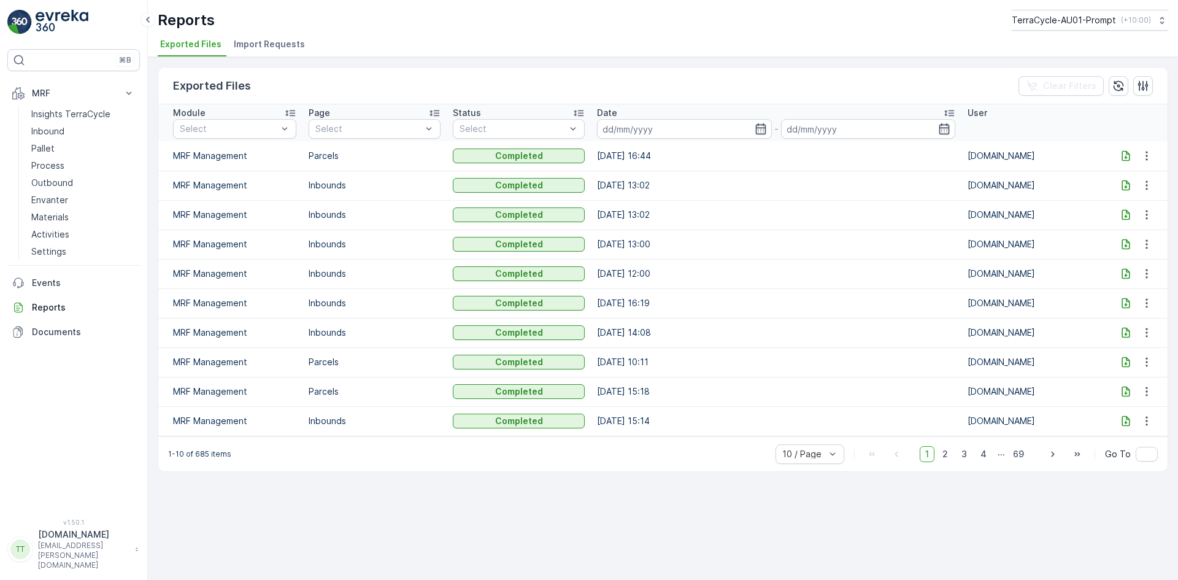
click at [249, 42] on span "Import Requests" at bounding box center [269, 44] width 71 height 12
